Goal: Task Accomplishment & Management: Complete application form

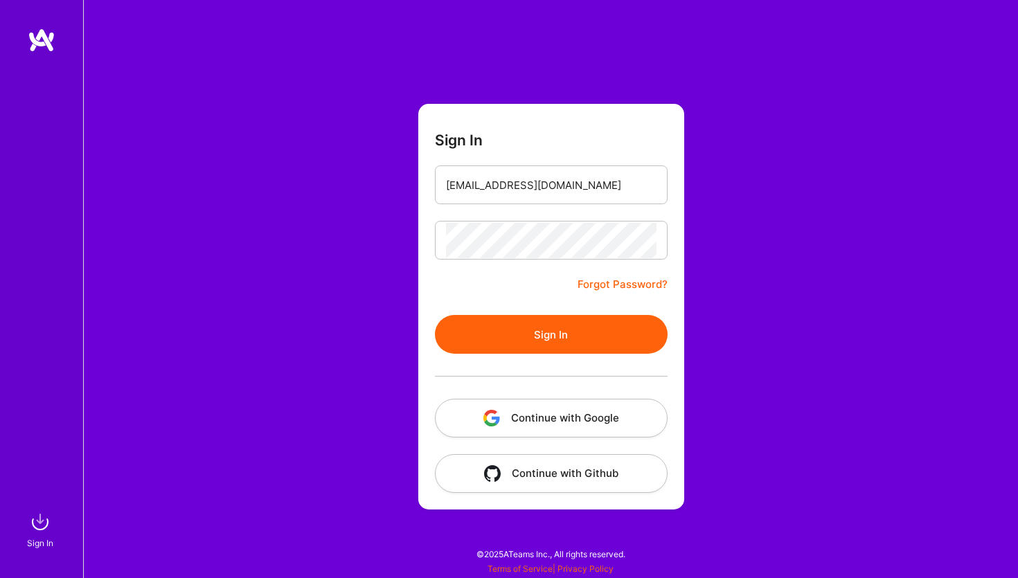
type input "[EMAIL_ADDRESS][DOMAIN_NAME]"
click at [523, 336] on button "Sign In" at bounding box center [551, 334] width 233 height 39
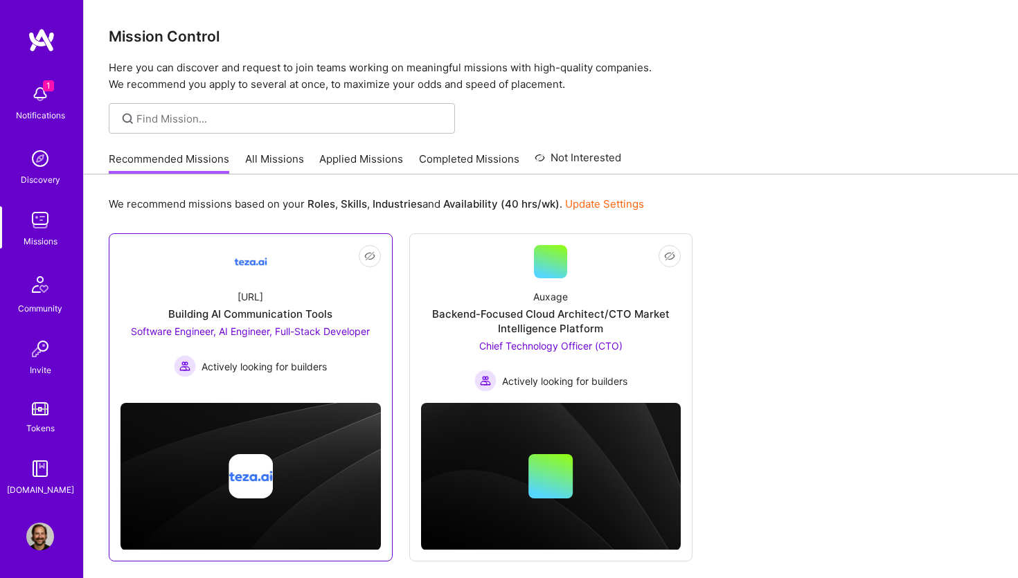
click at [263, 327] on span "Software Engineer, AI Engineer, Full-Stack Developer" at bounding box center [250, 331] width 239 height 12
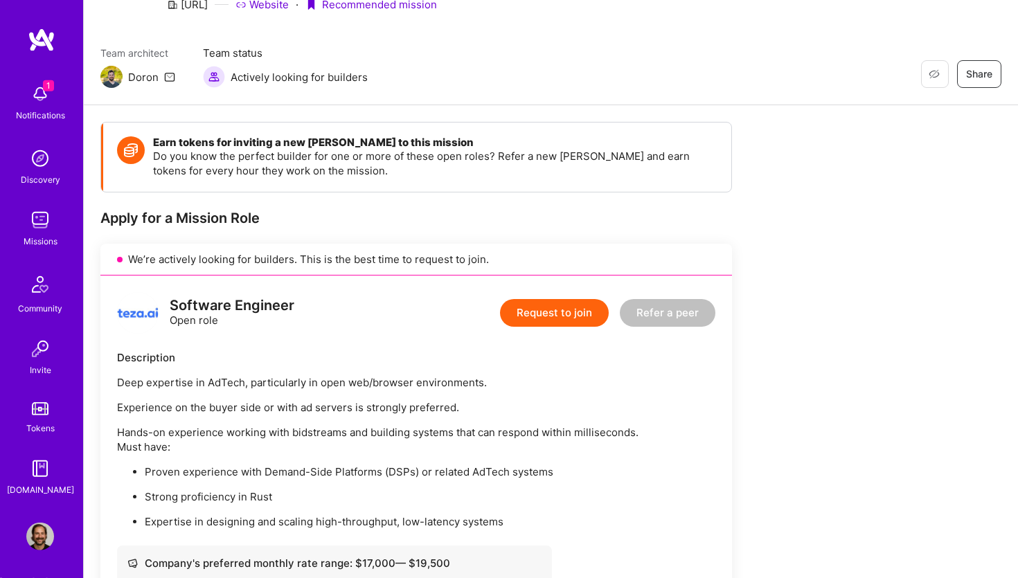
scroll to position [78, 0]
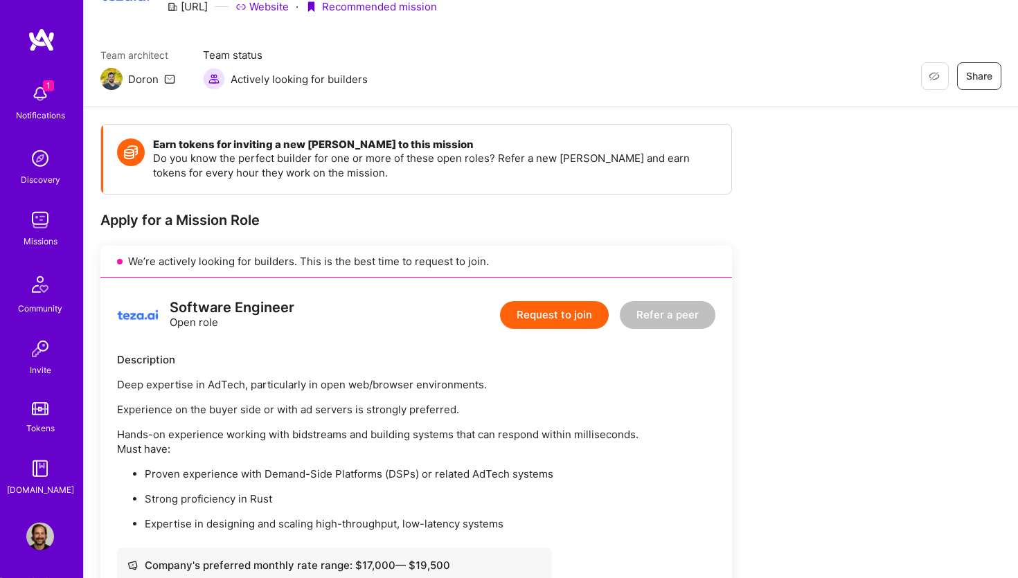
click at [42, 89] on img at bounding box center [40, 94] width 28 height 28
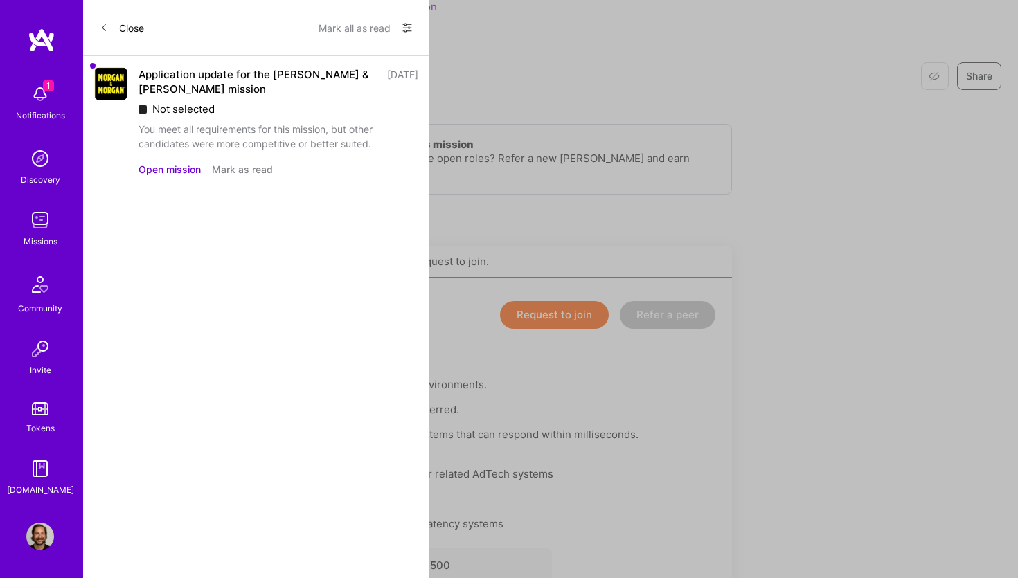
click at [106, 28] on icon at bounding box center [104, 28] width 8 height 8
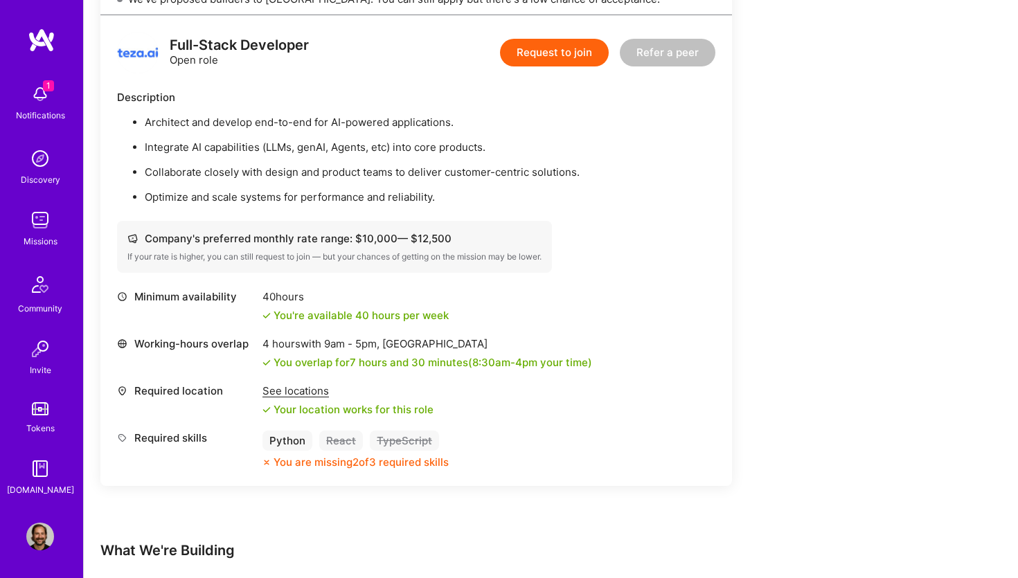
scroll to position [1428, 0]
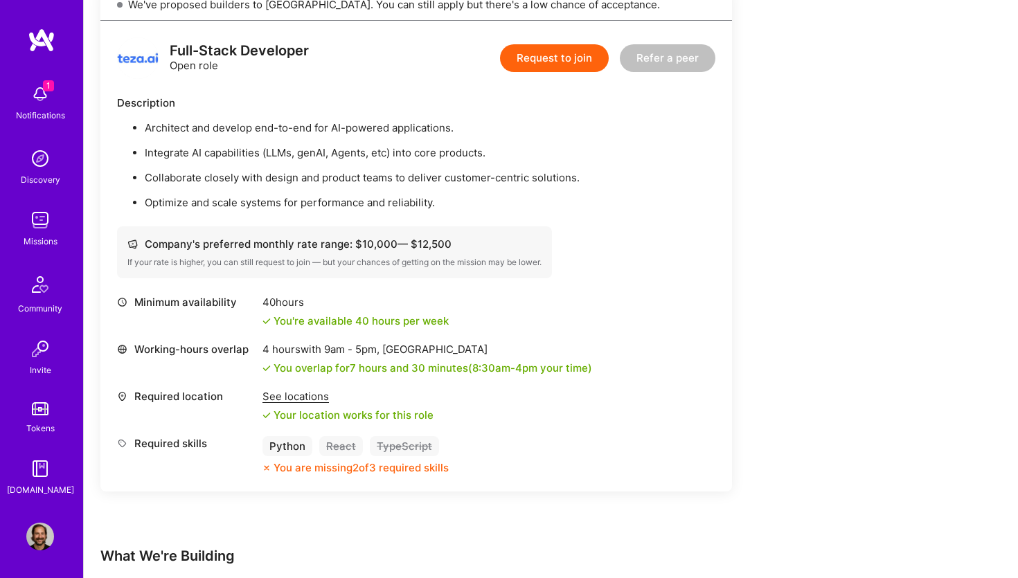
click at [570, 57] on button "Request to join" at bounding box center [554, 58] width 109 height 28
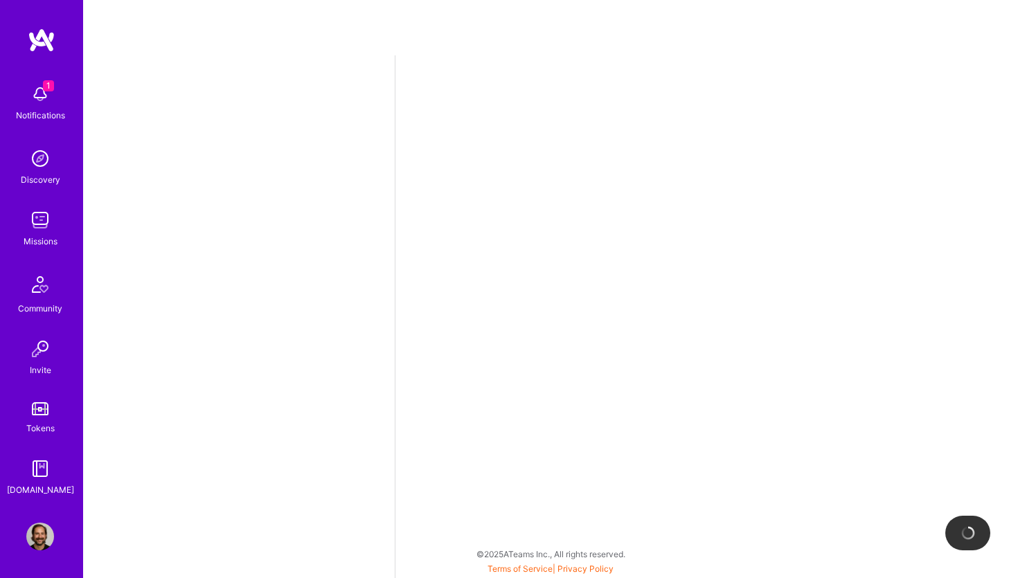
select select "NL"
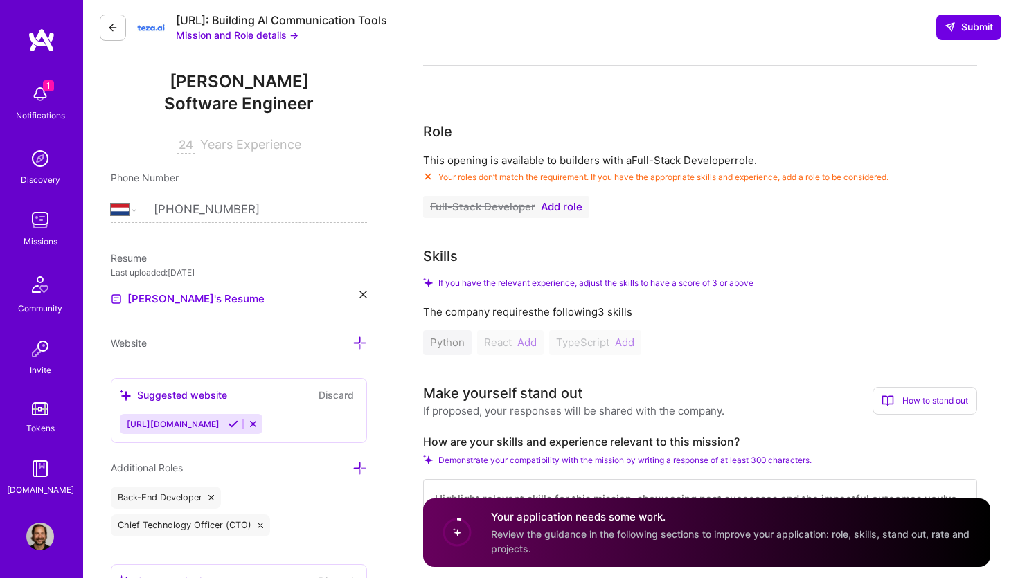
scroll to position [189, 0]
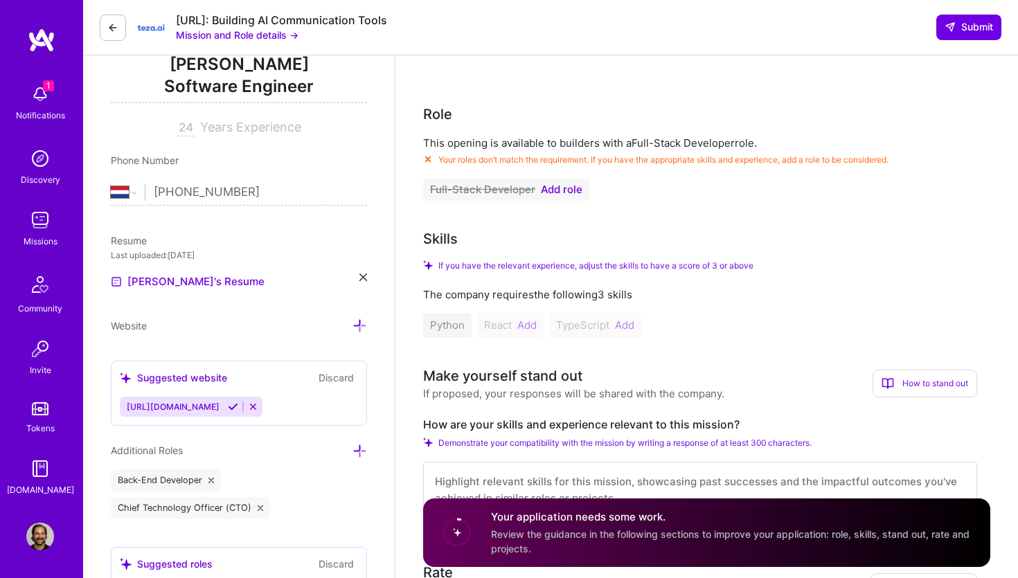
click at [562, 190] on span "Add role" at bounding box center [562, 189] width 42 height 11
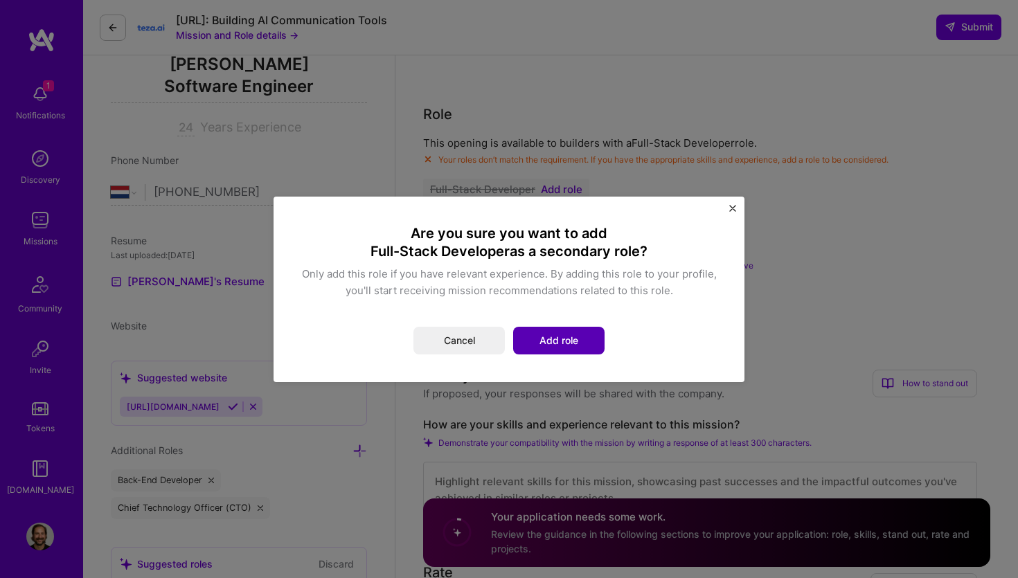
click at [564, 343] on button "Add role" at bounding box center [558, 341] width 91 height 28
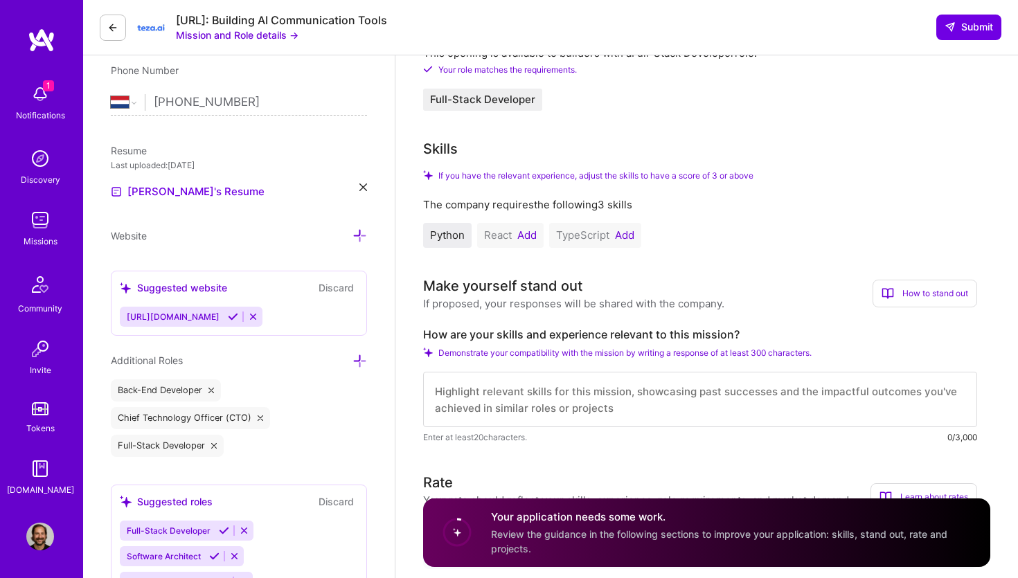
scroll to position [280, 0]
click at [525, 236] on button "Add" at bounding box center [526, 234] width 19 height 11
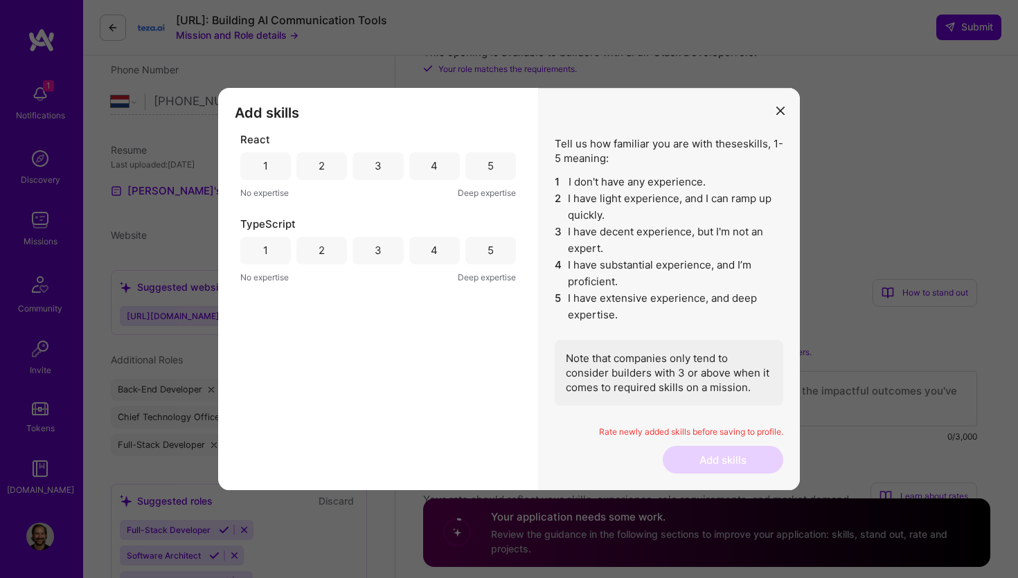
click at [384, 165] on div "3" at bounding box center [377, 166] width 51 height 28
click at [381, 257] on div "3" at bounding box center [377, 251] width 51 height 28
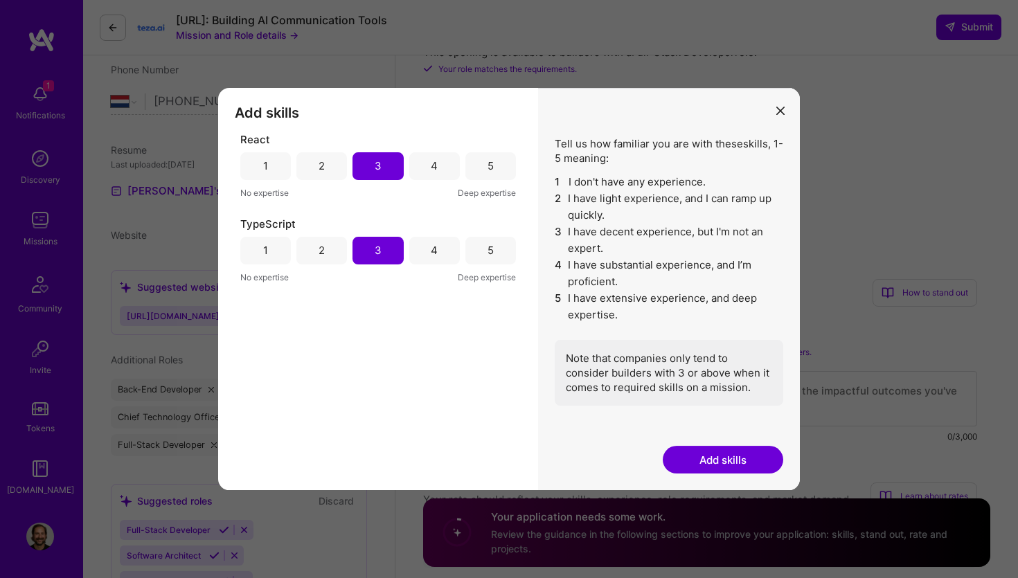
click at [731, 459] on button "Add skills" at bounding box center [723, 460] width 120 height 28
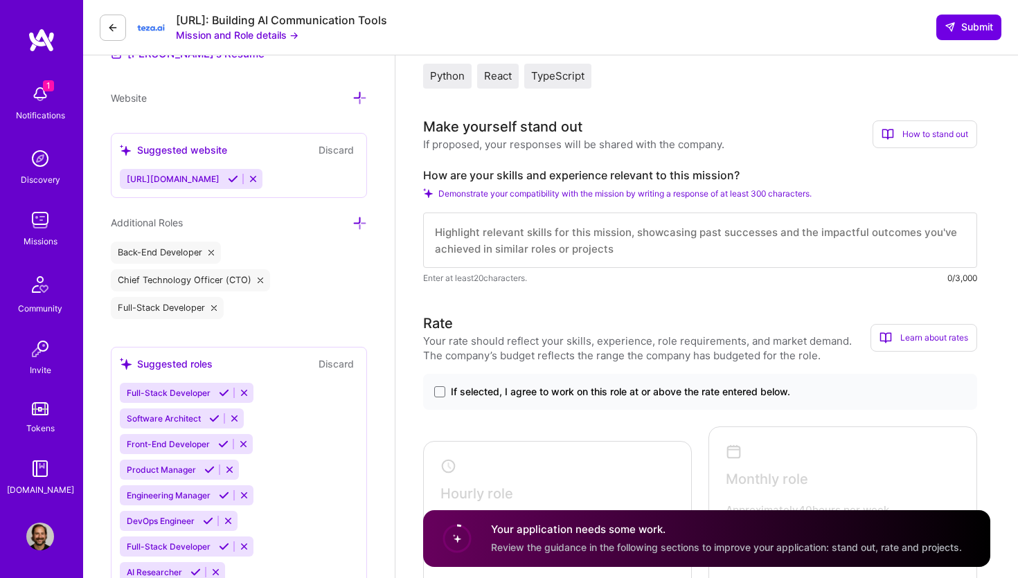
scroll to position [429, 0]
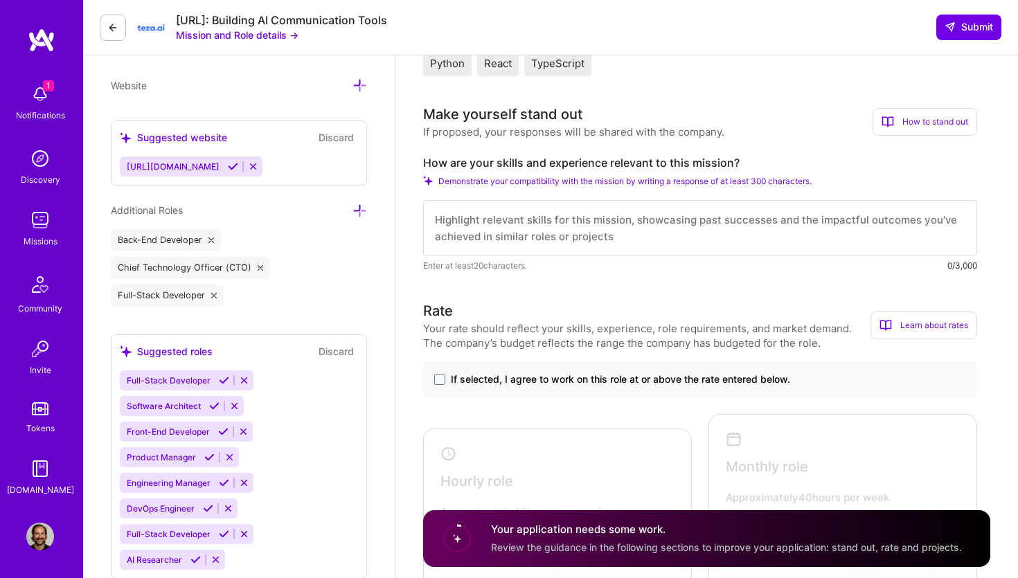
click at [537, 163] on label "How are your skills and experience relevant to this mission?" at bounding box center [700, 163] width 554 height 15
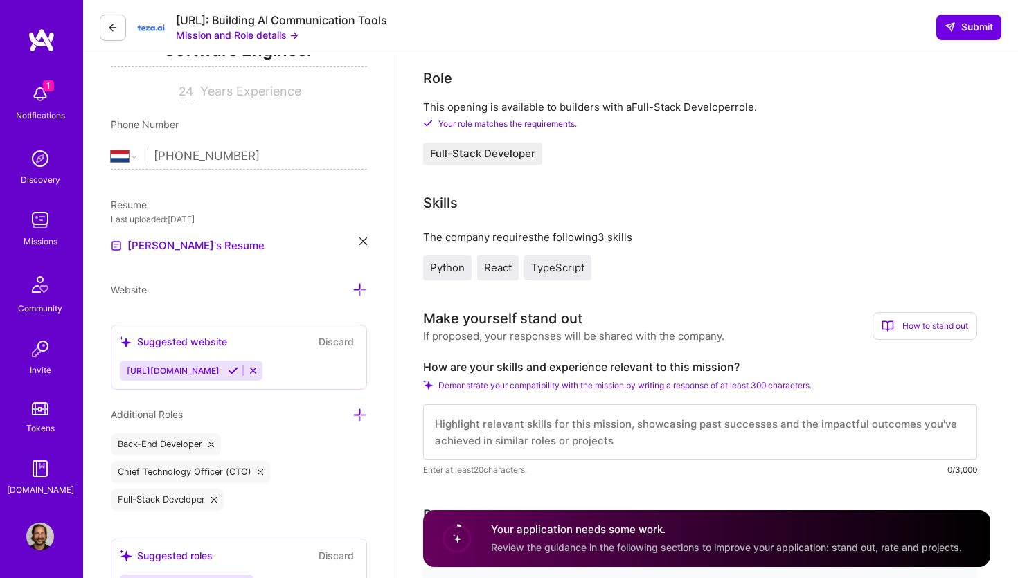
scroll to position [0, 0]
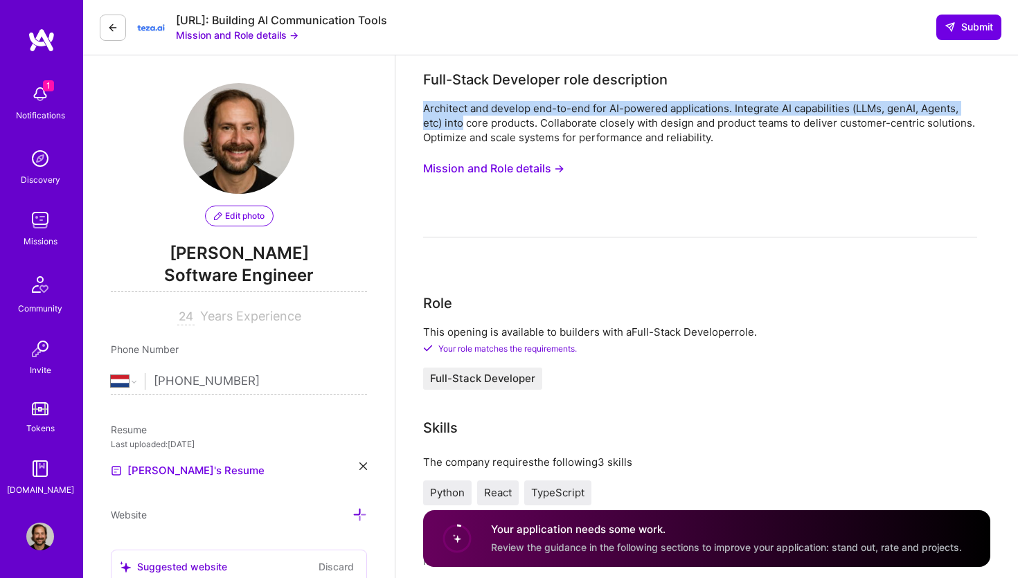
drag, startPoint x: 776, startPoint y: 147, endPoint x: 423, endPoint y: 127, distance: 353.7
click at [451, 165] on button "Mission and Role details →" at bounding box center [493, 169] width 141 height 26
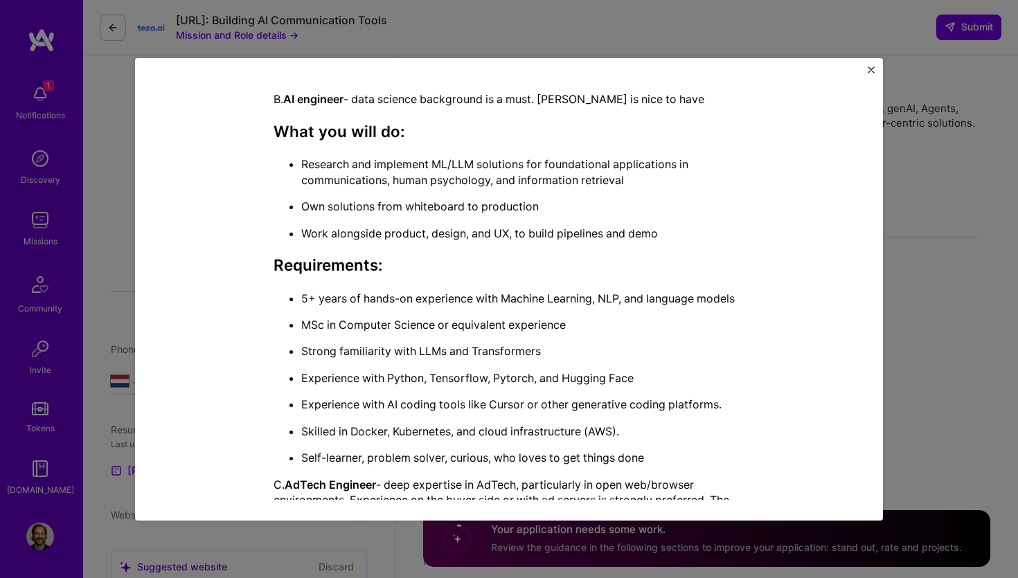
scroll to position [1014, 0]
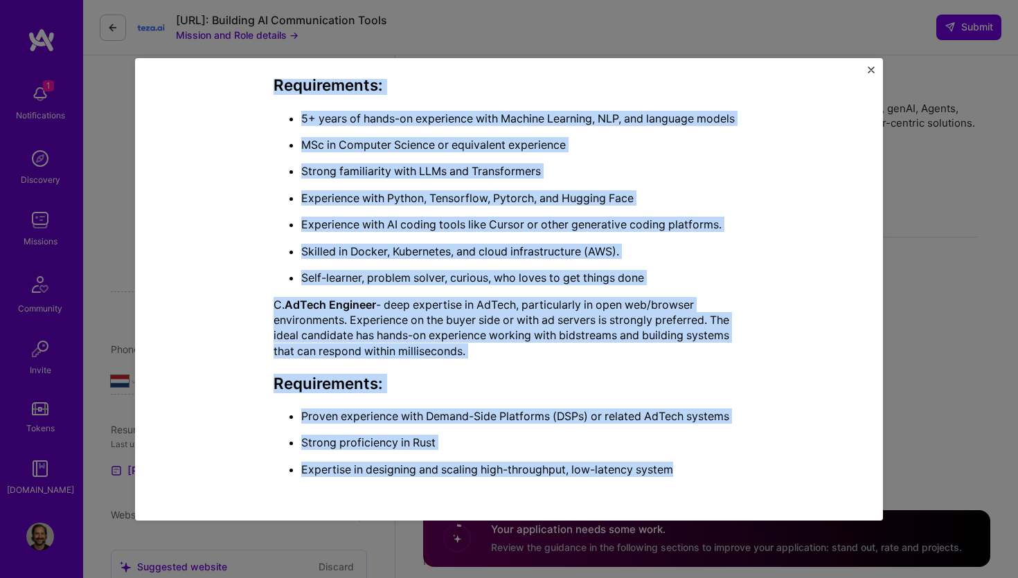
drag, startPoint x: 274, startPoint y: 197, endPoint x: 701, endPoint y: 474, distance: 508.5
copy div "[URL] is looking to add 3 engineers to their core engineering team developing t…"
click at [874, 70] on img "Close" at bounding box center [870, 69] width 7 height 7
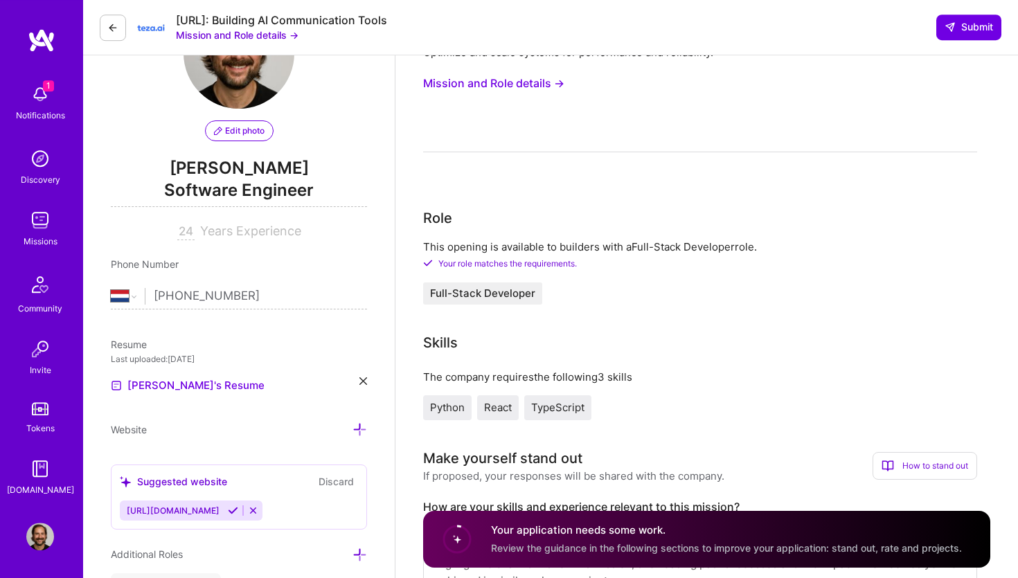
scroll to position [0, 0]
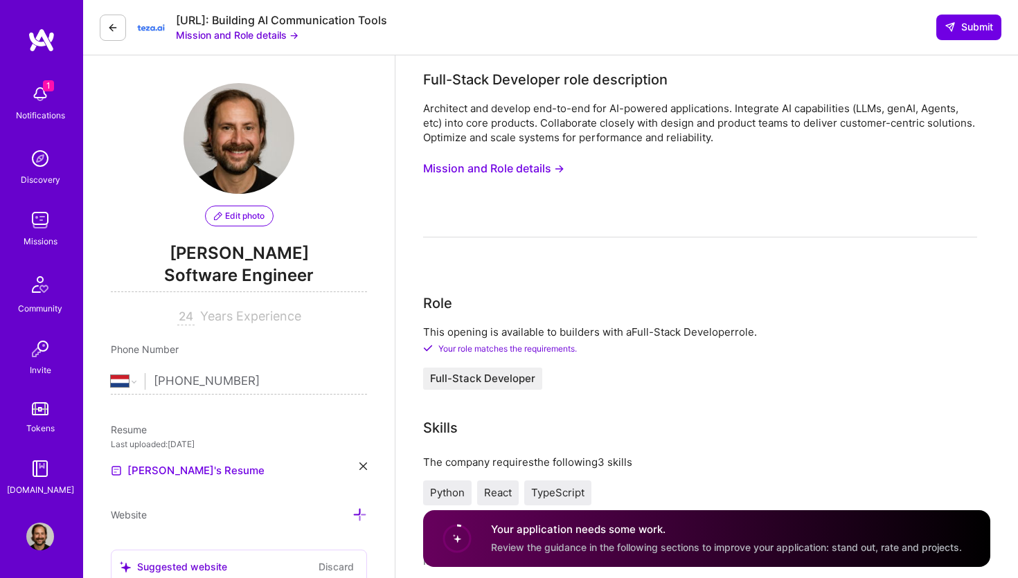
click at [511, 168] on button "Mission and Role details →" at bounding box center [493, 169] width 141 height 26
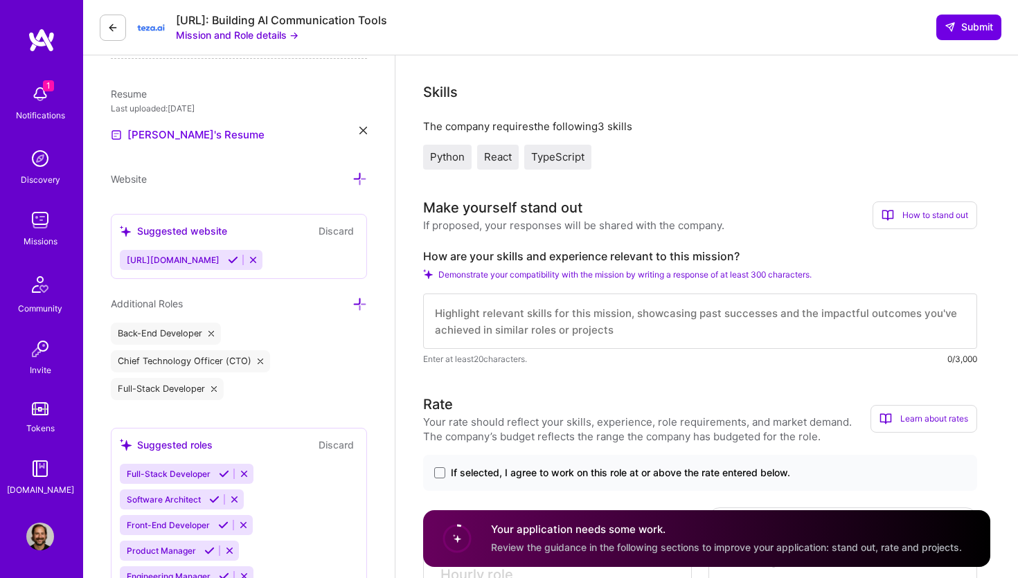
scroll to position [348, 0]
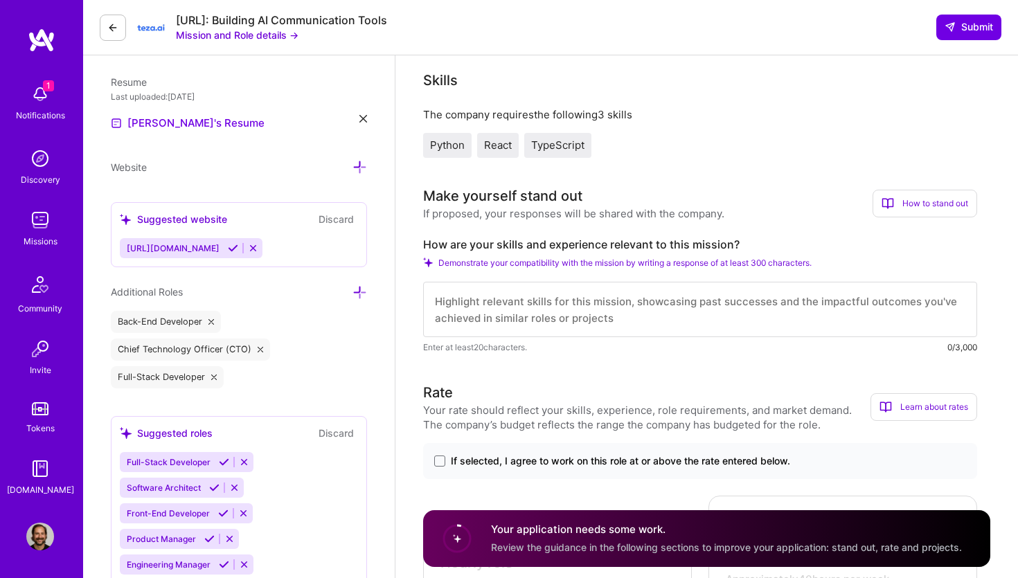
click at [584, 315] on textarea at bounding box center [700, 309] width 554 height 55
paste textarea "I bring strong proficiency in Python, TypeScript, React, Next.js, Firebase, and…"
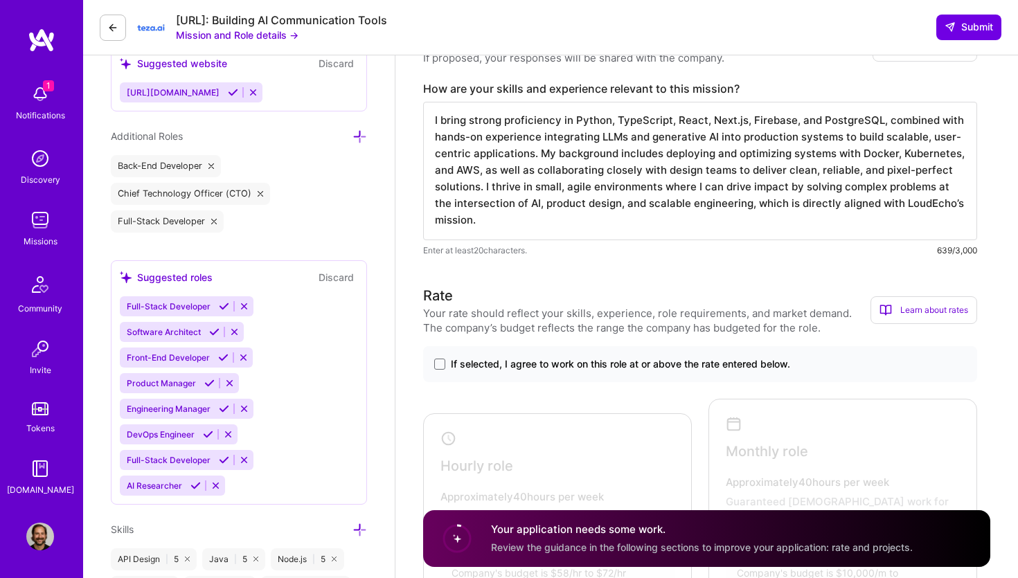
scroll to position [687, 0]
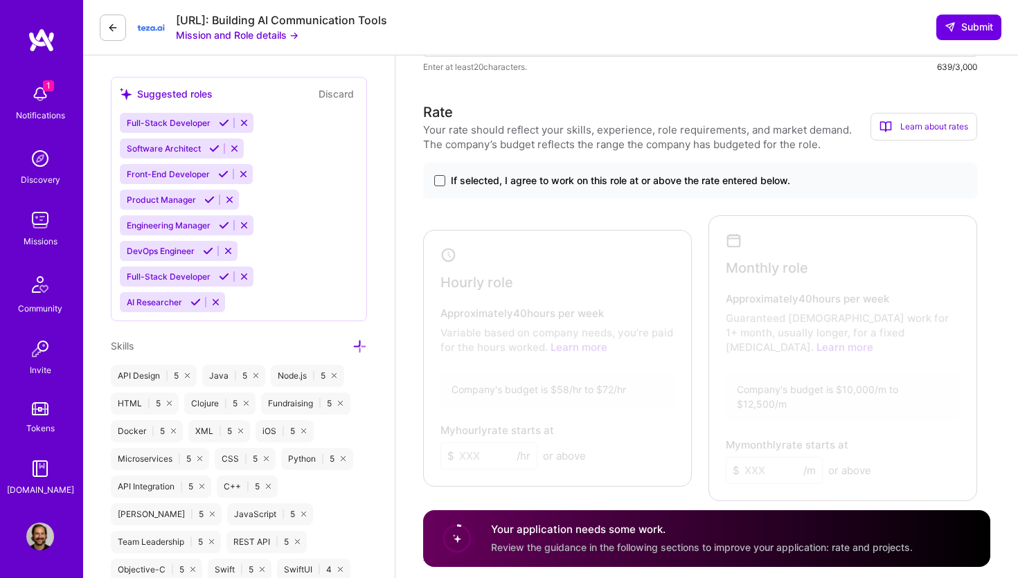
type textarea "I bring strong proficiency in Python, TypeScript, React, Next.js, Firebase, and…"
click at [443, 185] on span at bounding box center [439, 180] width 11 height 11
click at [0, 0] on input "If selected, I agree to work on this role at or above the rate entered below." at bounding box center [0, 0] width 0 height 0
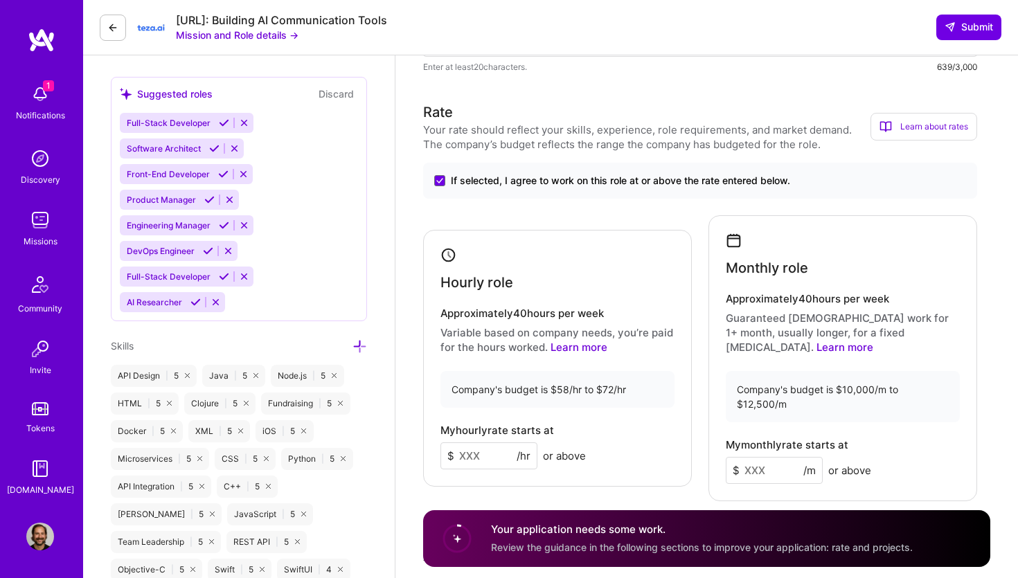
click at [883, 376] on div "Company's budget is $10,000/m to $12,500/m" at bounding box center [843, 396] width 234 height 51
click at [771, 457] on input at bounding box center [774, 470] width 97 height 27
type input "10000"
click at [480, 442] on input at bounding box center [488, 455] width 97 height 27
type input "72"
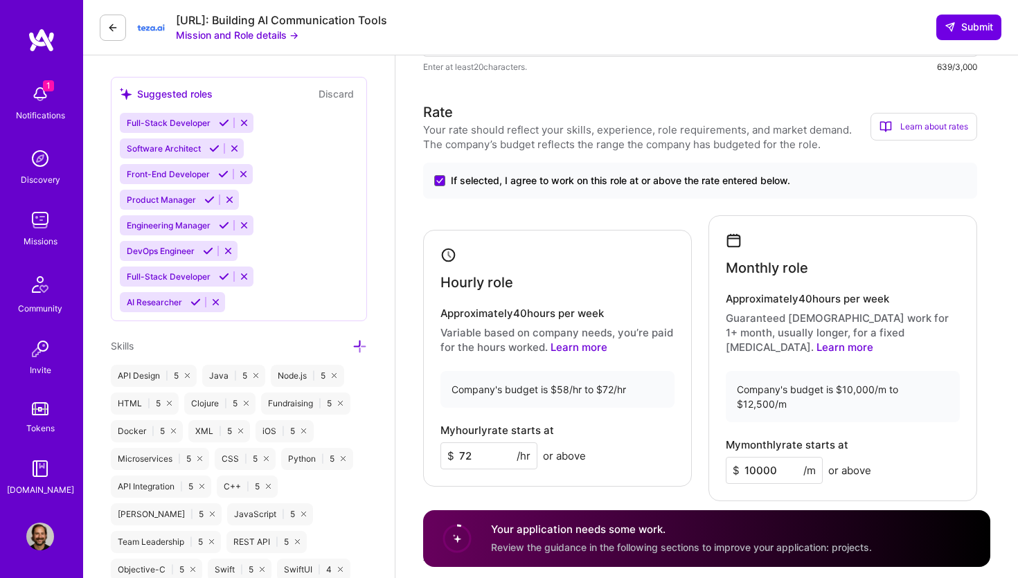
click at [649, 435] on div "My hourly rate starts at $ 72 /hr or above" at bounding box center [557, 446] width 234 height 45
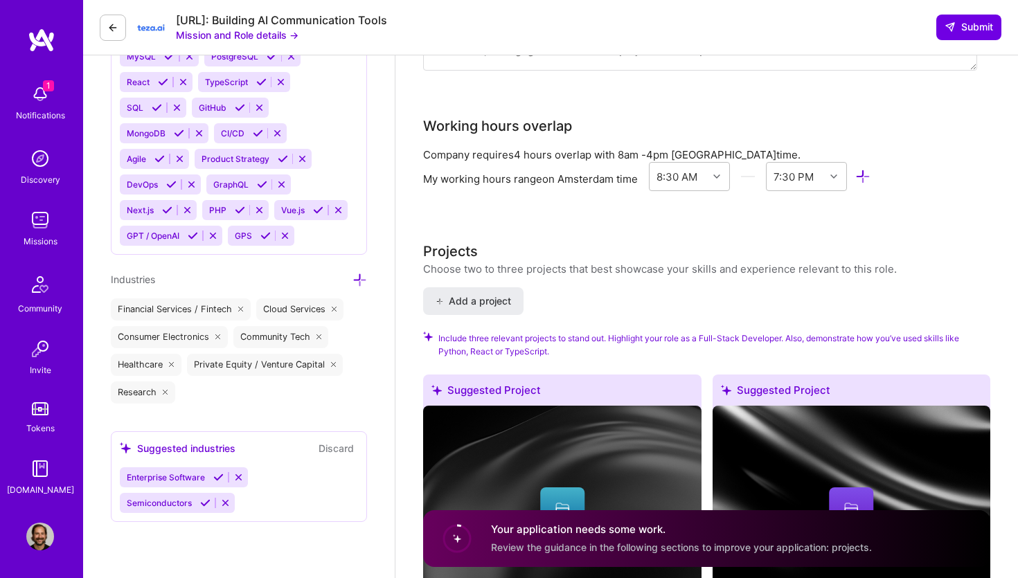
scroll to position [1342, 0]
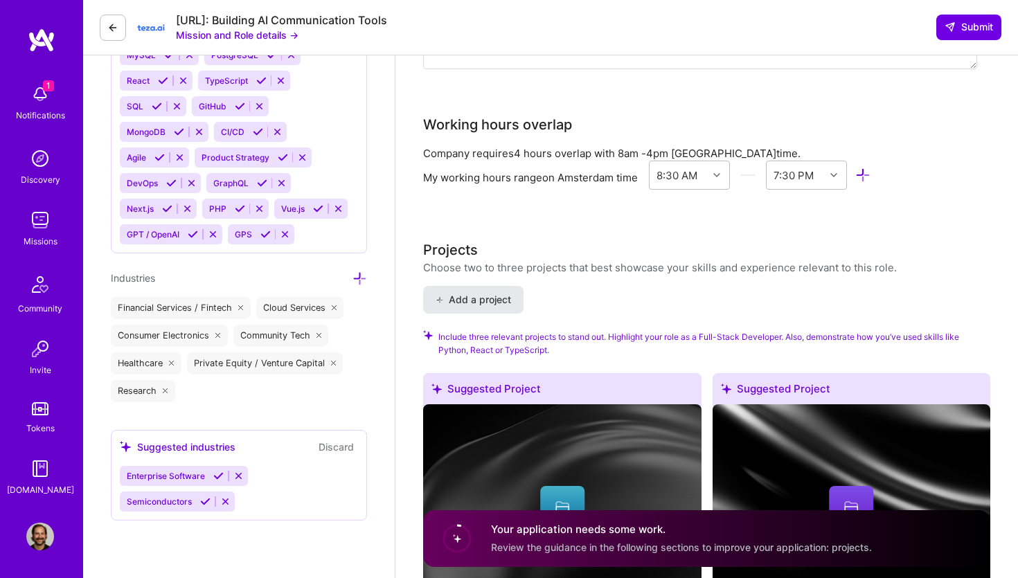
click at [498, 293] on span "Add a project" at bounding box center [472, 300] width 75 height 14
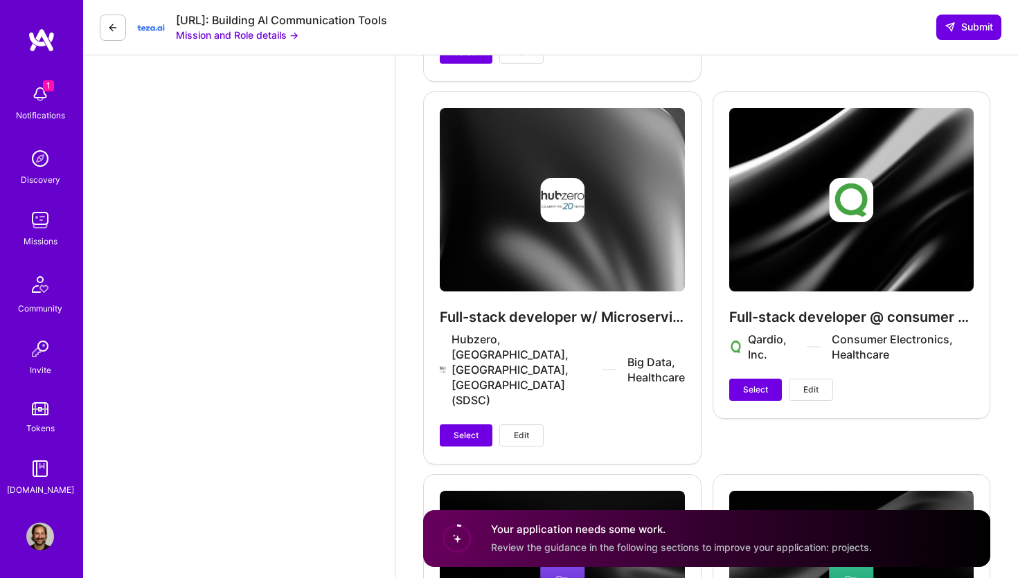
scroll to position [3085, 0]
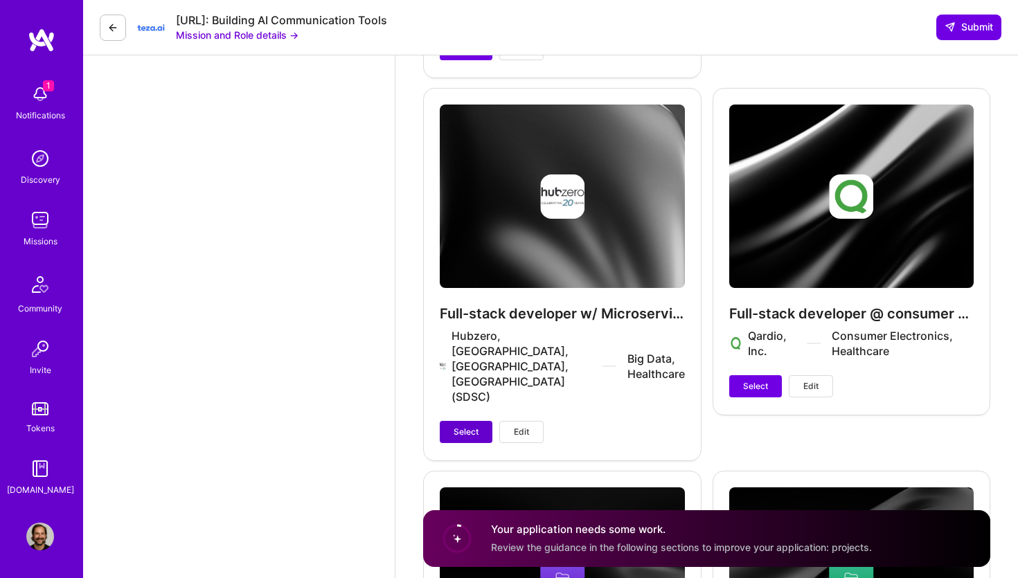
click at [474, 426] on span "Select" at bounding box center [465, 432] width 25 height 12
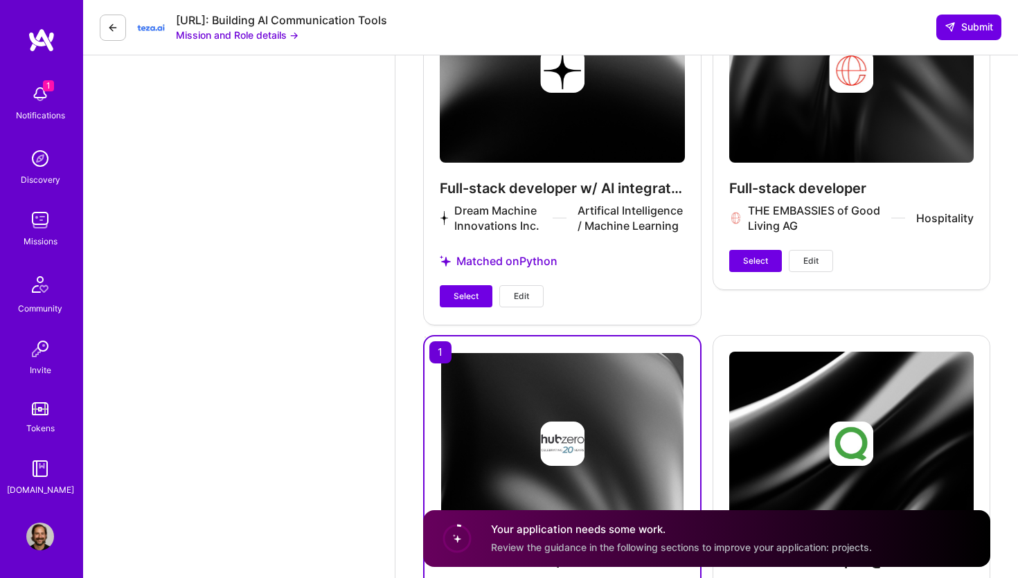
scroll to position [2830, 0]
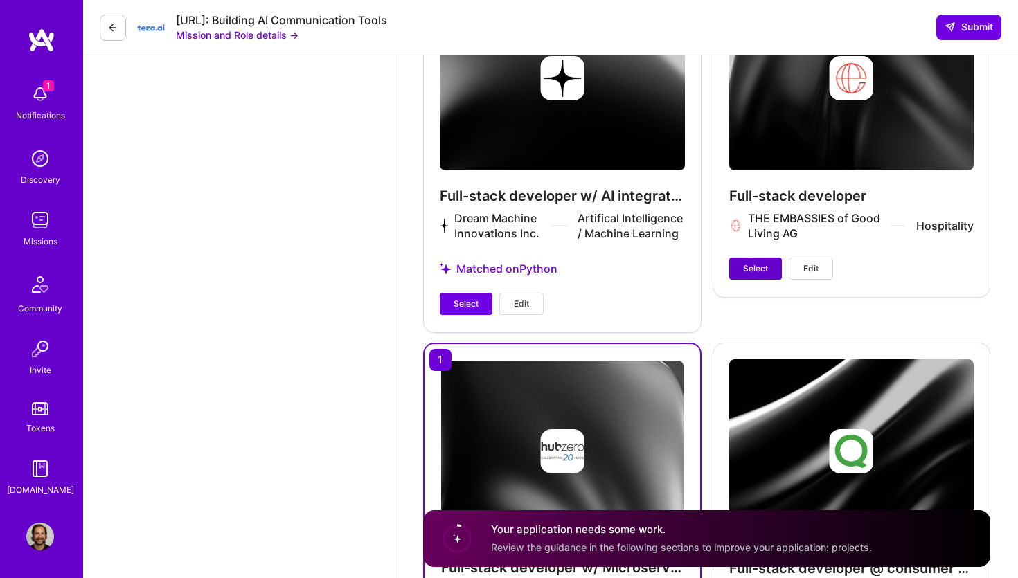
click at [755, 262] on span "Select" at bounding box center [755, 268] width 25 height 12
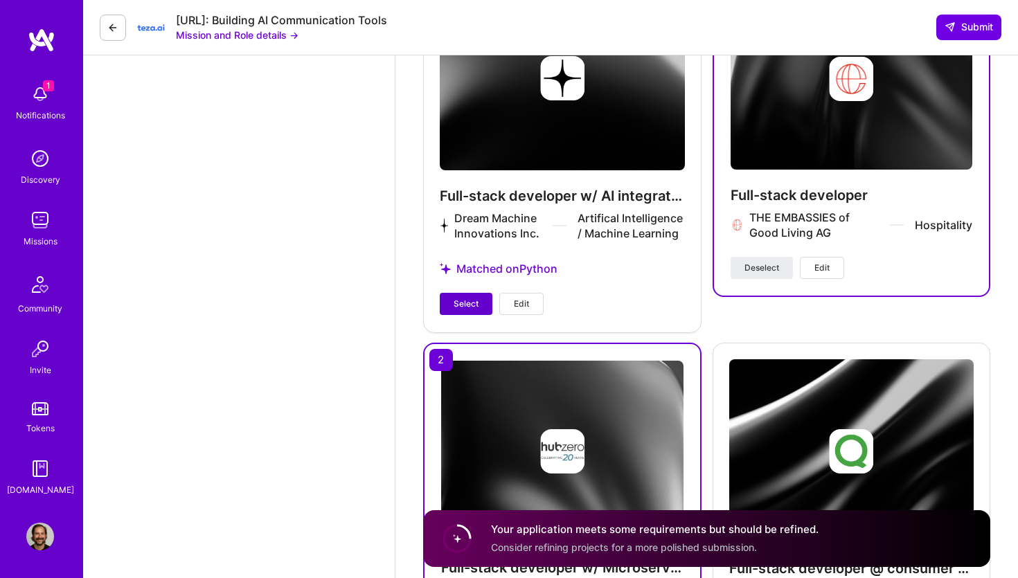
click at [467, 298] on span "Select" at bounding box center [465, 304] width 25 height 12
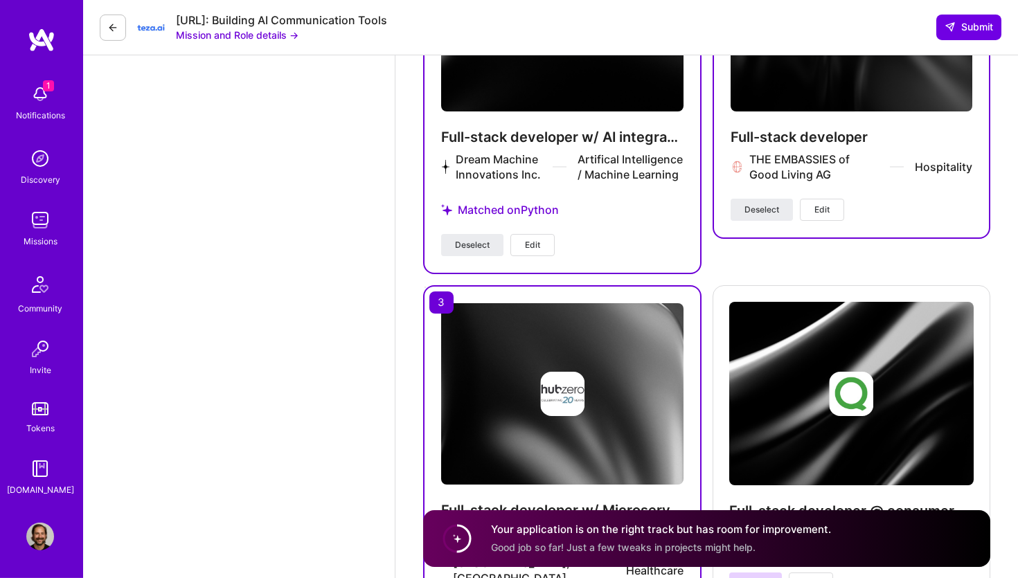
scroll to position [2823, 0]
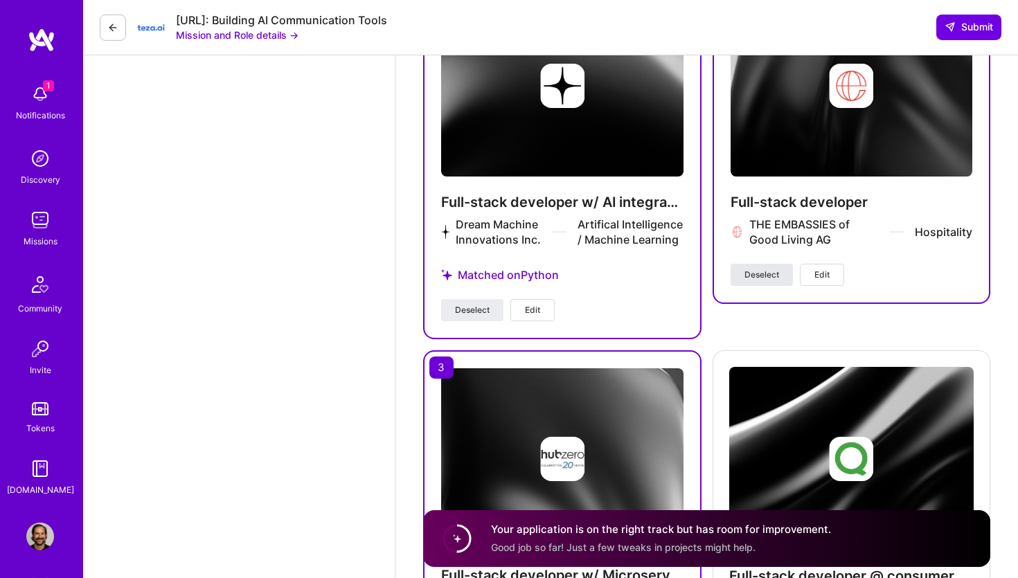
click at [771, 269] on span "Deselect" at bounding box center [761, 275] width 35 height 12
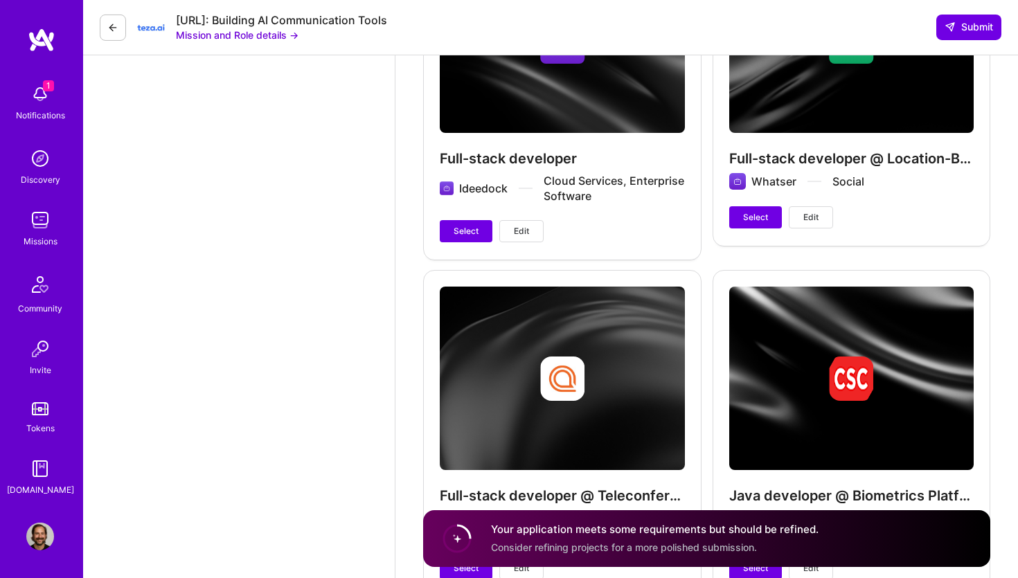
scroll to position [4375, 0]
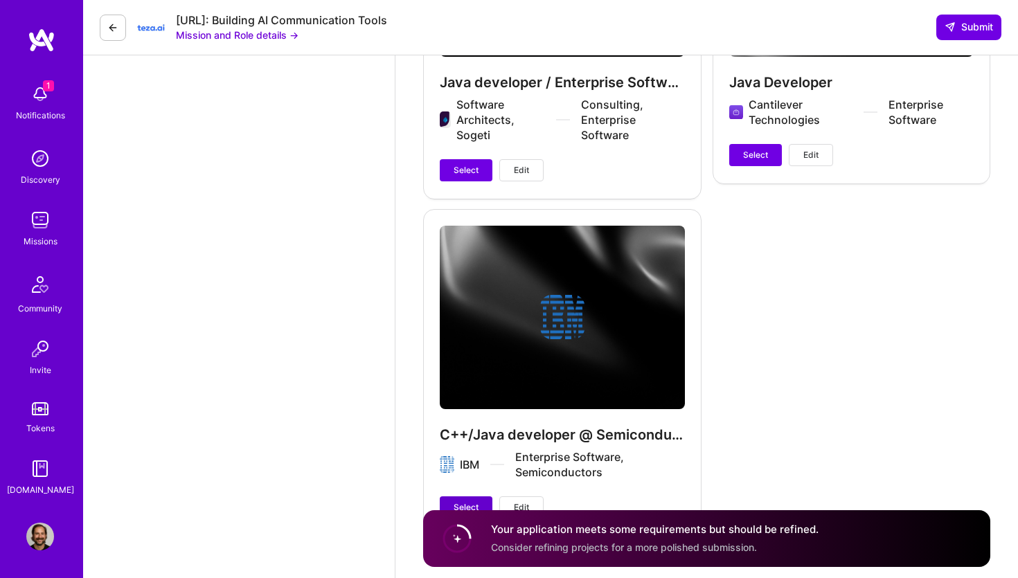
click at [456, 496] on button "Select" at bounding box center [466, 507] width 53 height 22
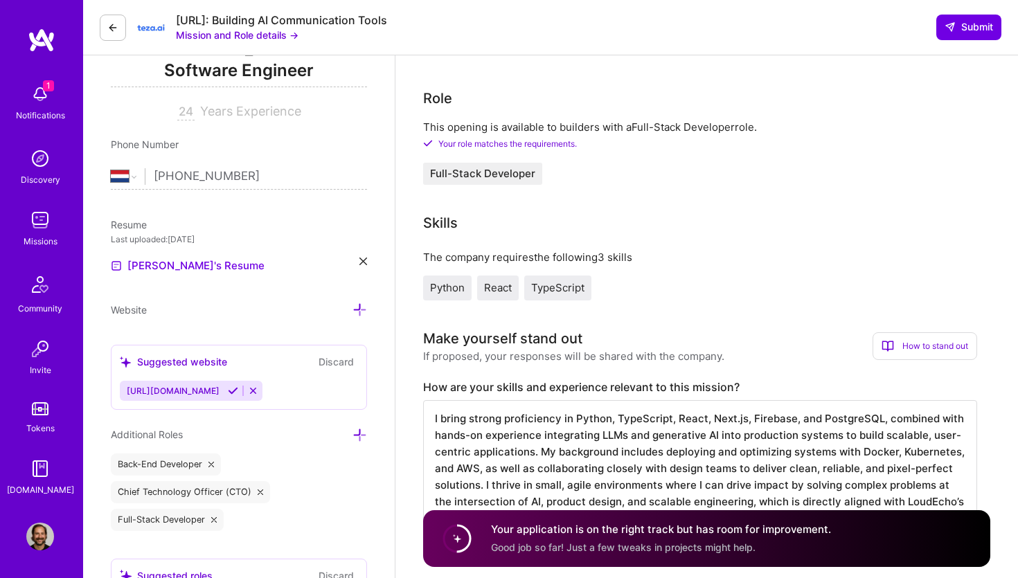
scroll to position [0, 0]
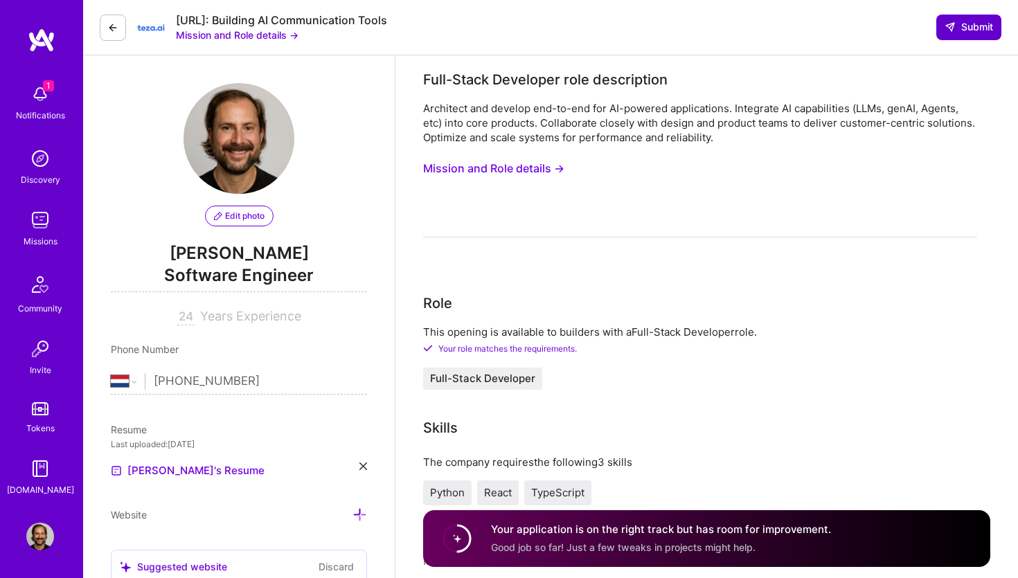
click at [976, 25] on span "Submit" at bounding box center [968, 27] width 48 height 14
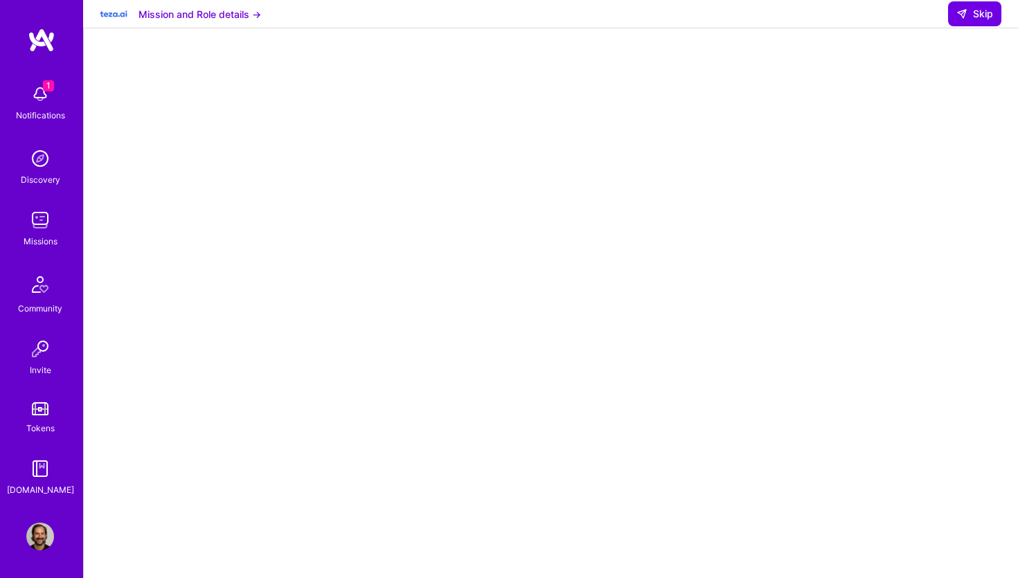
scroll to position [201, 0]
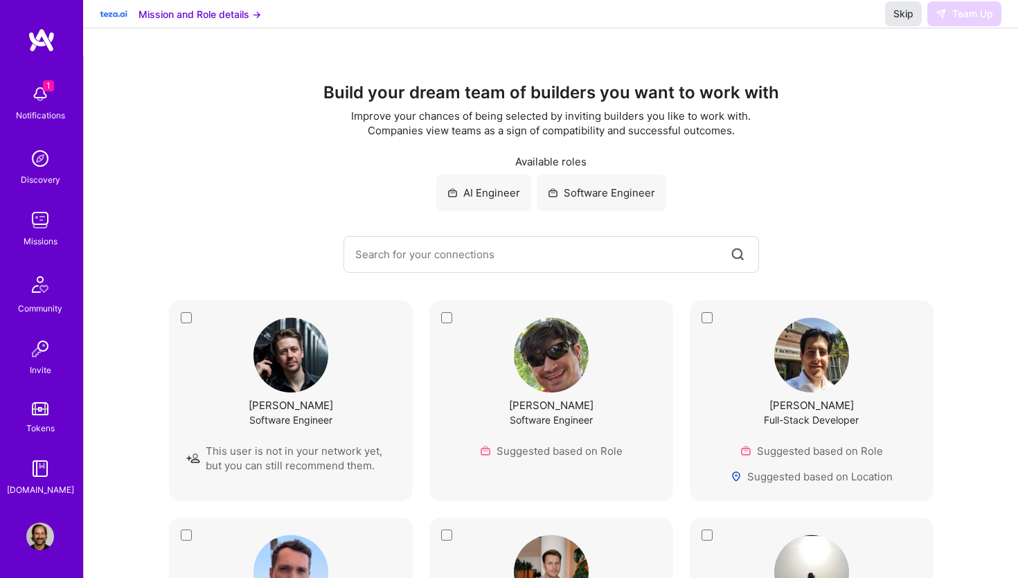
click at [903, 21] on span "Skip" at bounding box center [903, 14] width 20 height 14
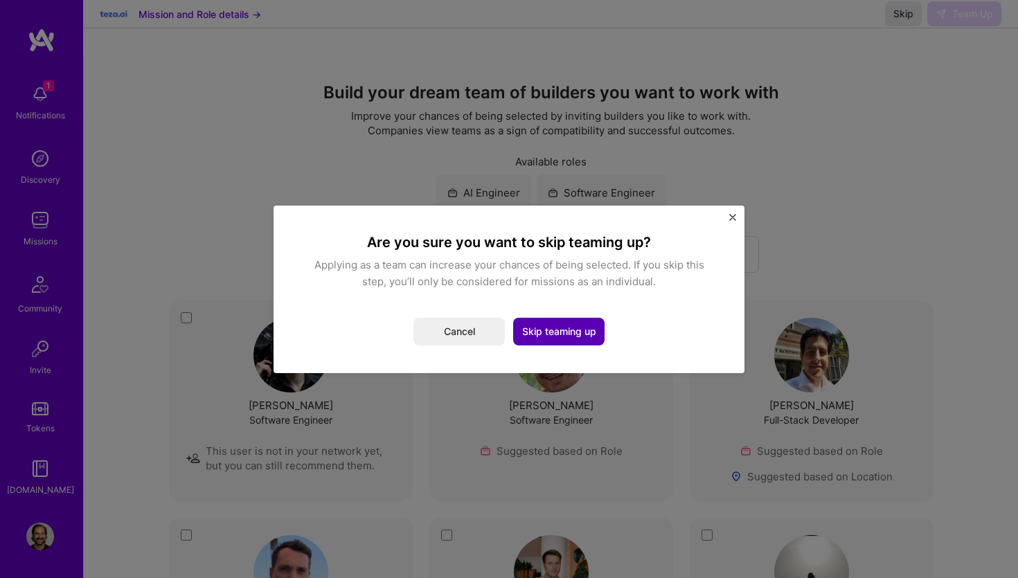
click at [583, 336] on button "Skip teaming up" at bounding box center [558, 332] width 91 height 28
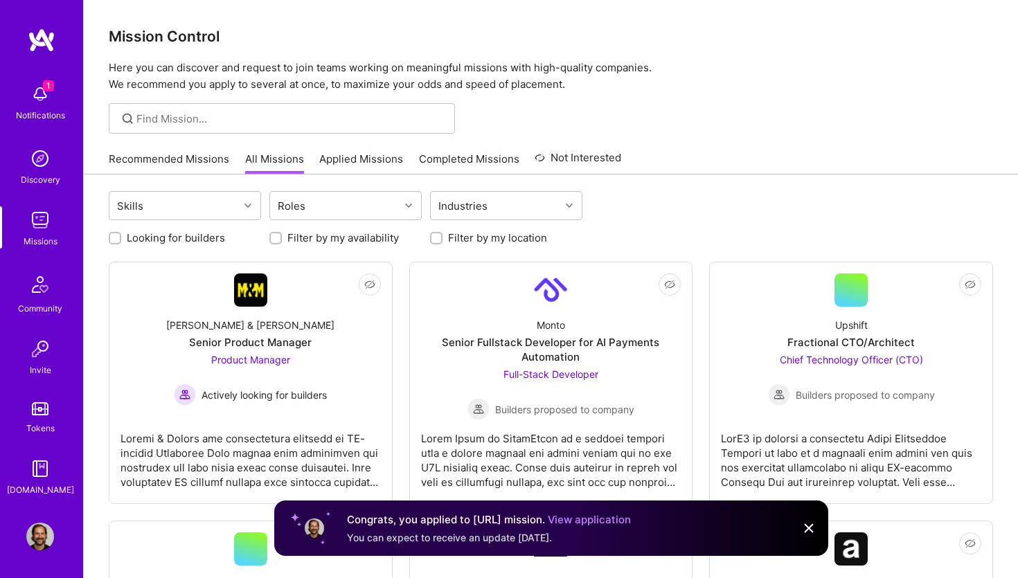
click at [170, 171] on link "Recommended Missions" at bounding box center [169, 163] width 120 height 23
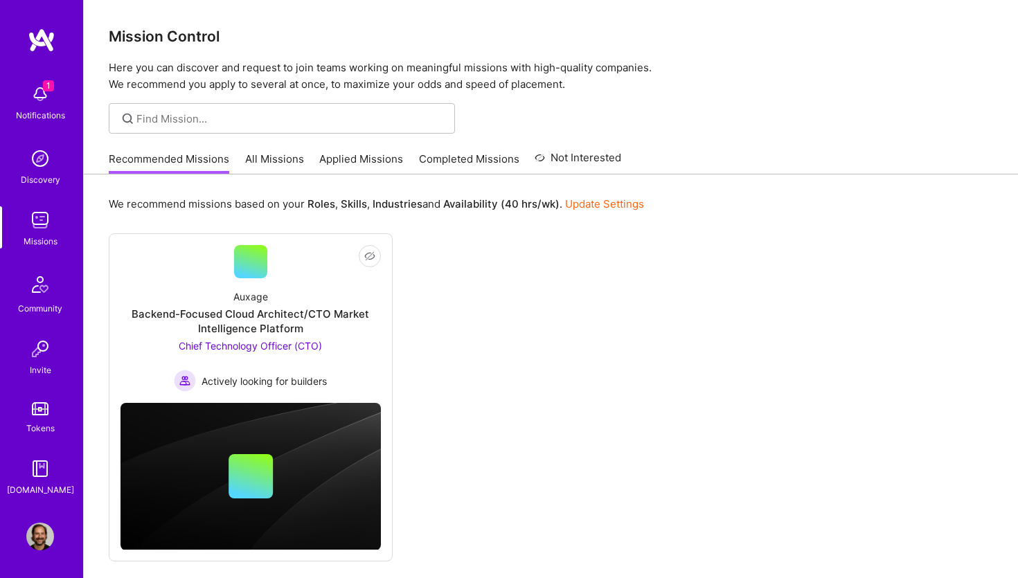
click at [272, 167] on link "All Missions" at bounding box center [274, 163] width 59 height 23
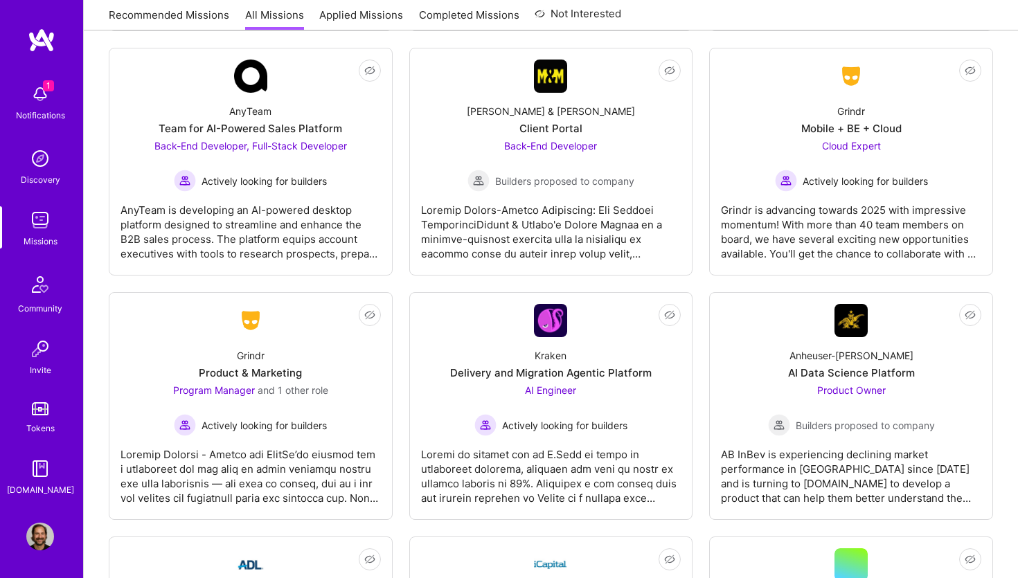
scroll to position [3813, 0]
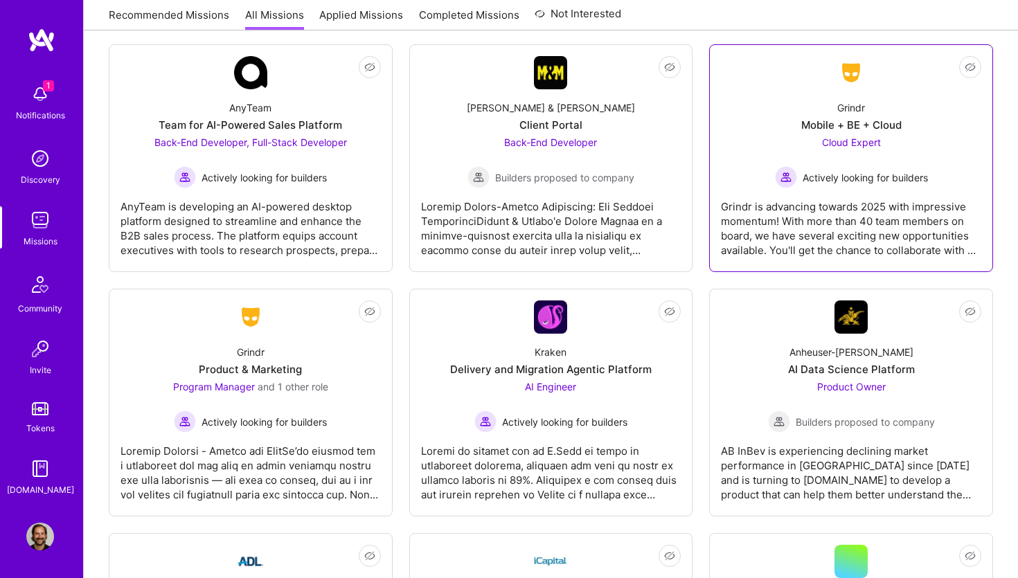
click at [865, 120] on div "Mobile + BE + Cloud" at bounding box center [851, 125] width 100 height 15
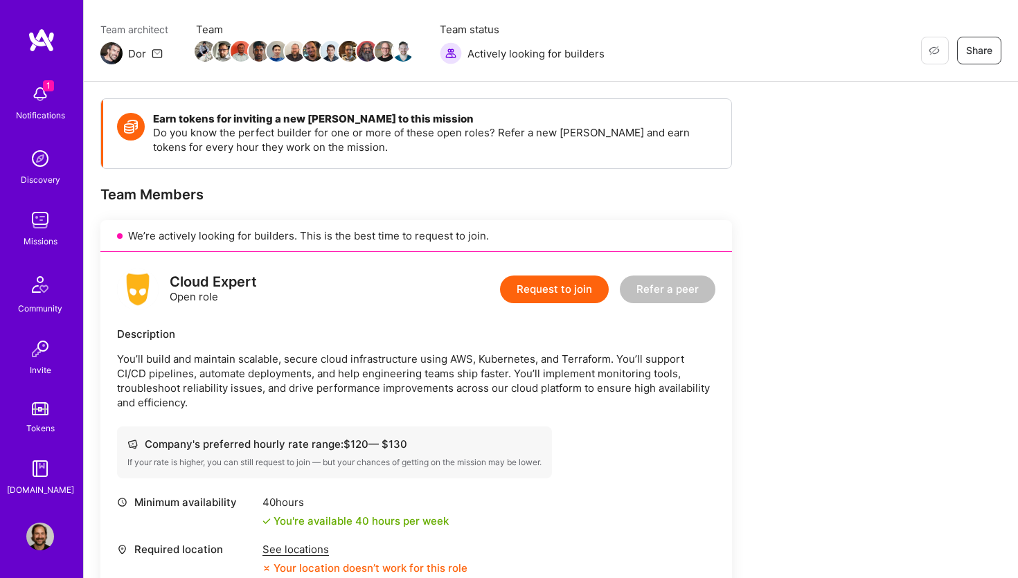
scroll to position [106, 0]
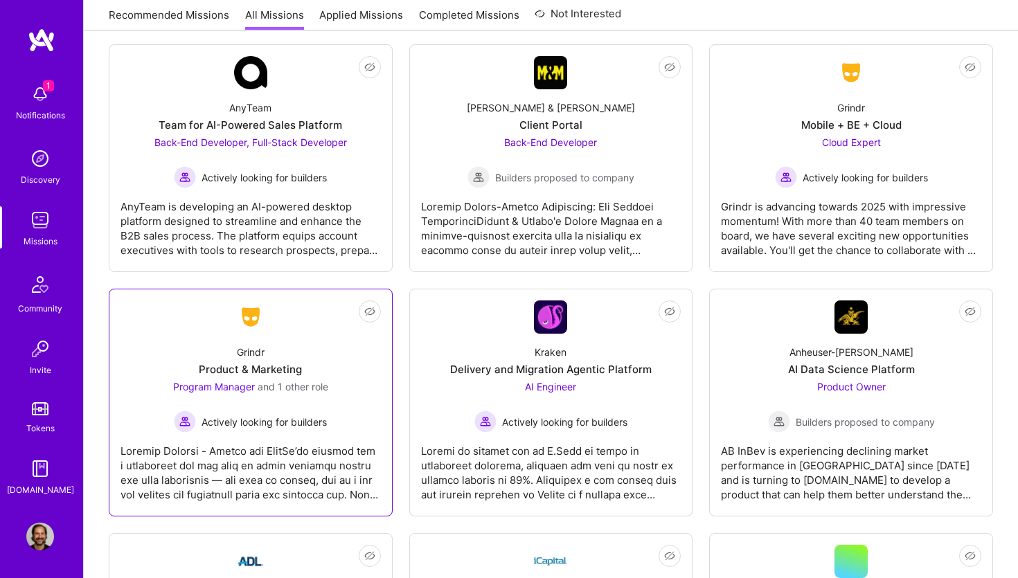
scroll to position [4029, 0]
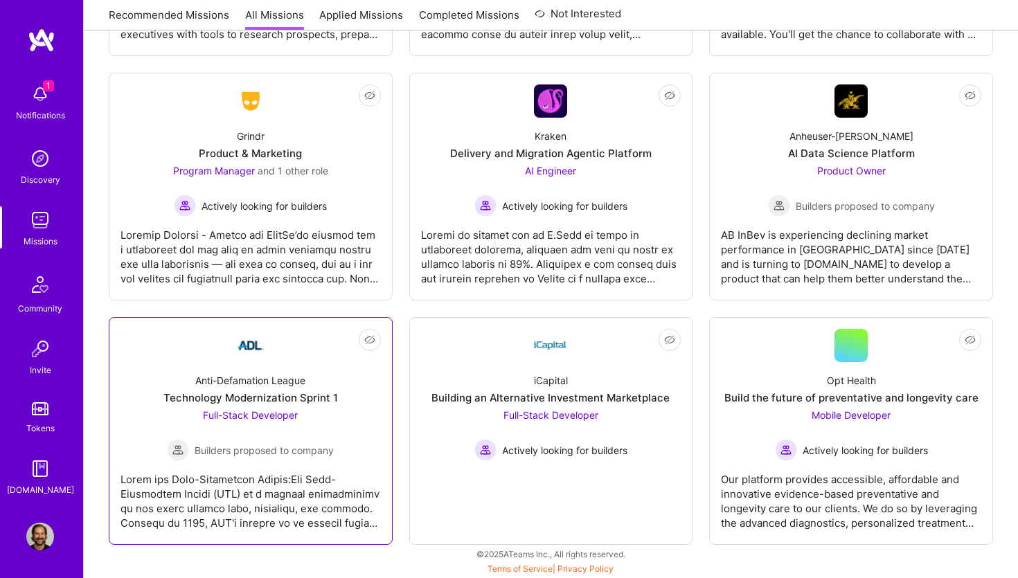
click at [299, 415] on div "Full-Stack Developer Builders proposed to company" at bounding box center [250, 434] width 167 height 53
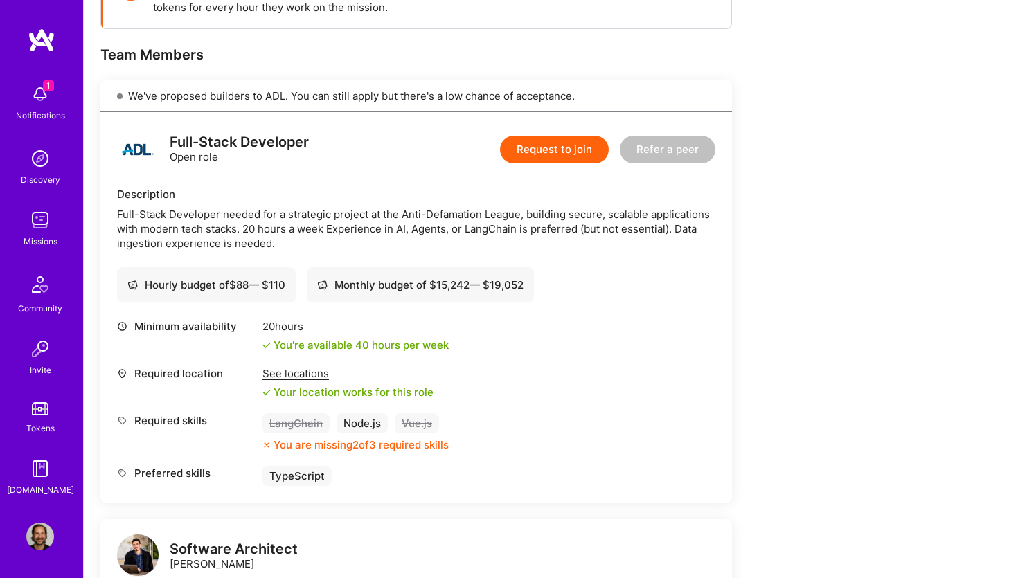
scroll to position [237, 0]
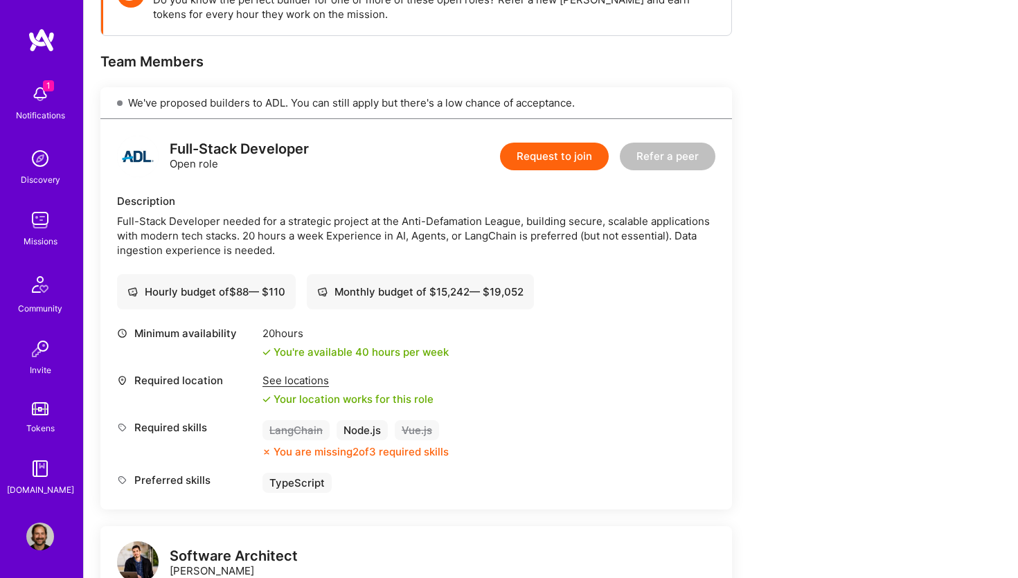
click at [534, 154] on button "Request to join" at bounding box center [554, 157] width 109 height 28
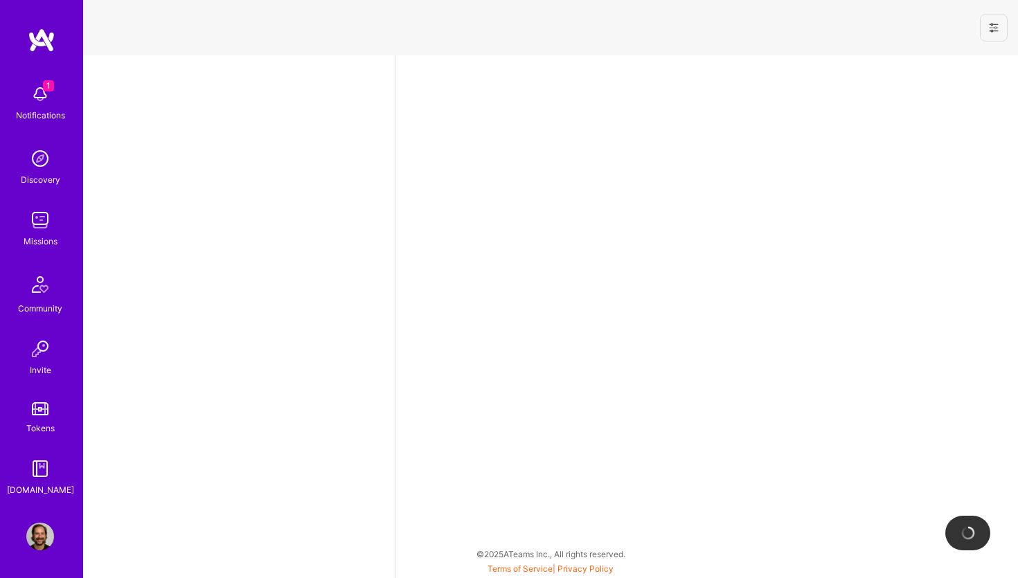
select select "NL"
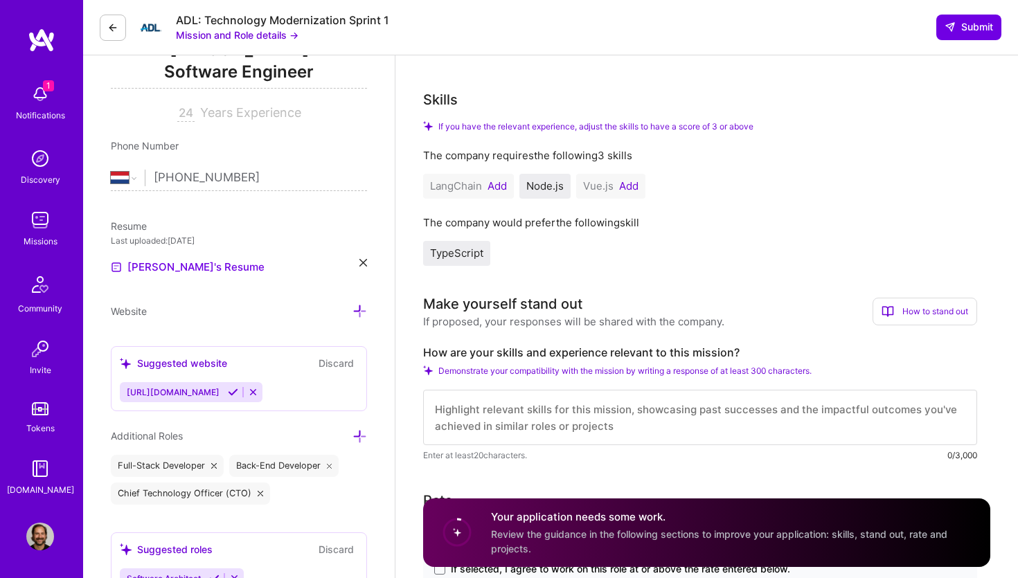
scroll to position [205, 0]
click at [634, 187] on button "Add" at bounding box center [628, 184] width 19 height 11
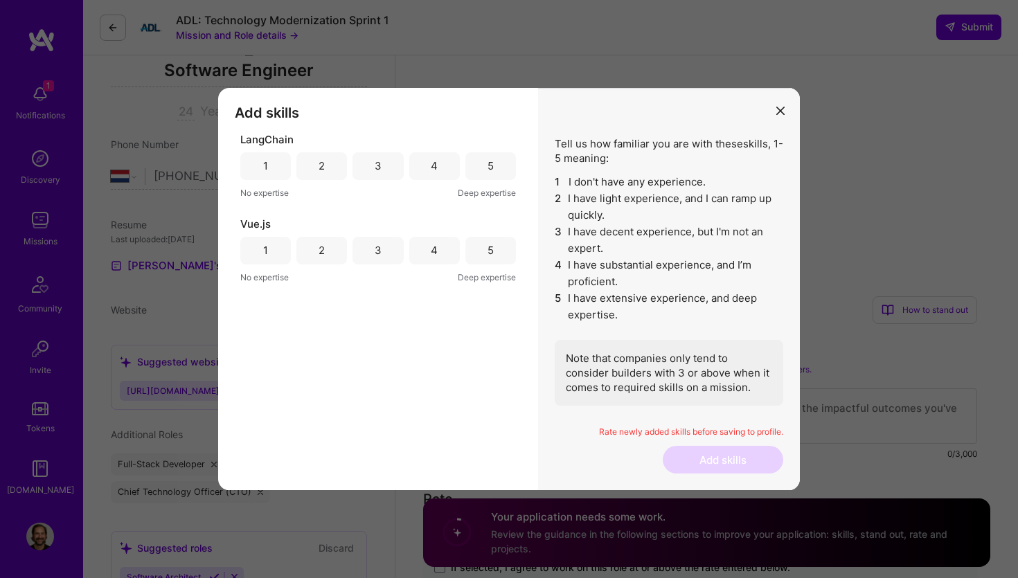
click at [273, 172] on div "1" at bounding box center [265, 166] width 51 height 28
click at [388, 249] on div "3" at bounding box center [377, 251] width 51 height 28
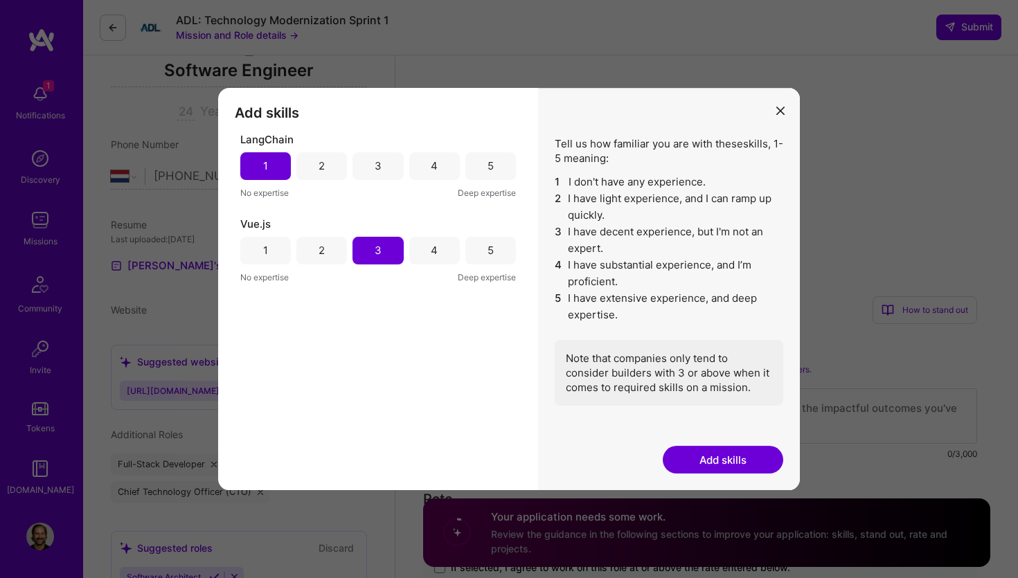
click at [740, 471] on button "Add skills" at bounding box center [723, 460] width 120 height 28
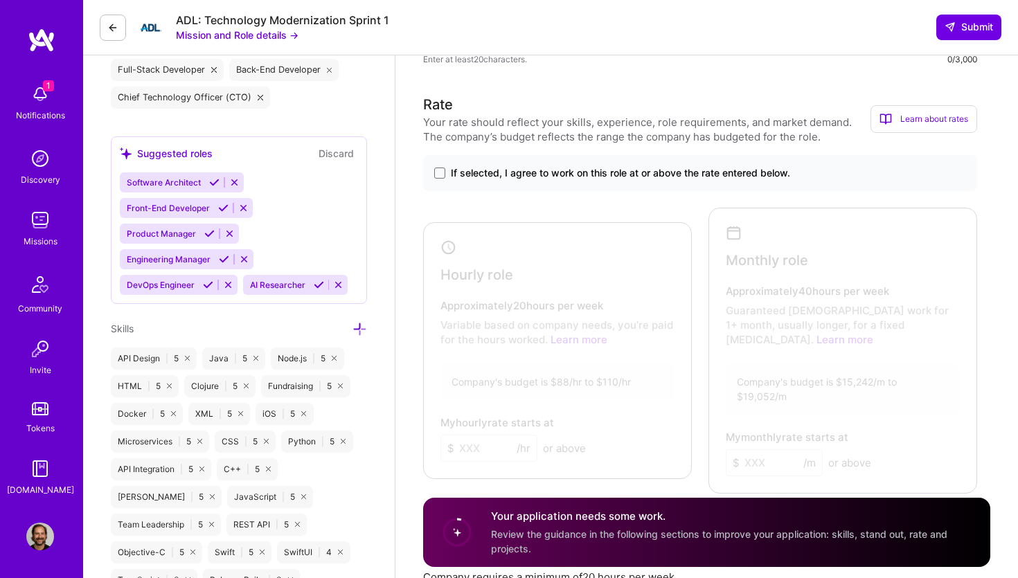
scroll to position [600, 0]
click at [441, 177] on span at bounding box center [439, 172] width 11 height 11
click at [0, 0] on input "If selected, I agree to work on this role at or above the rate entered below." at bounding box center [0, 0] width 0 height 0
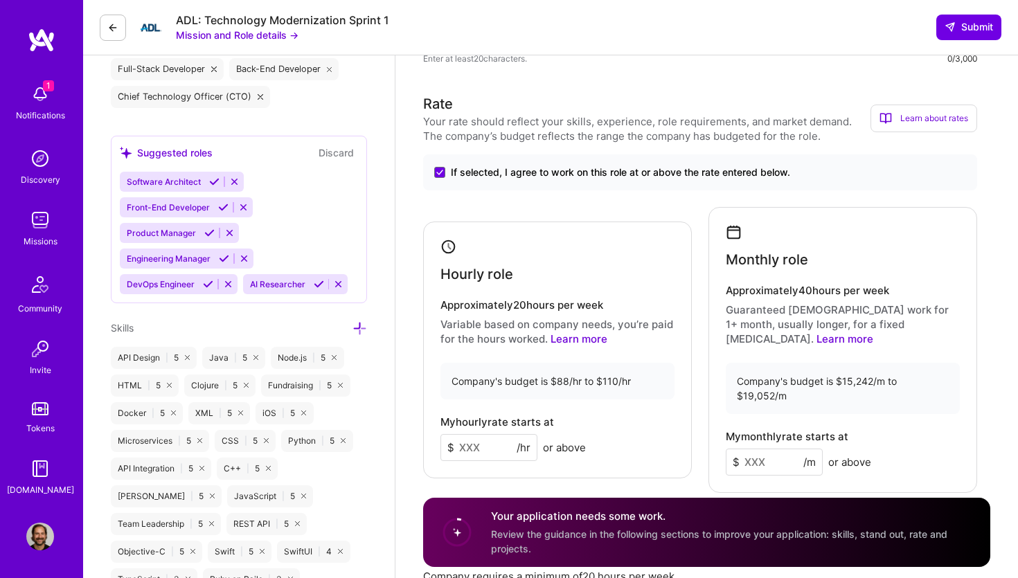
click at [471, 442] on input at bounding box center [488, 447] width 97 height 27
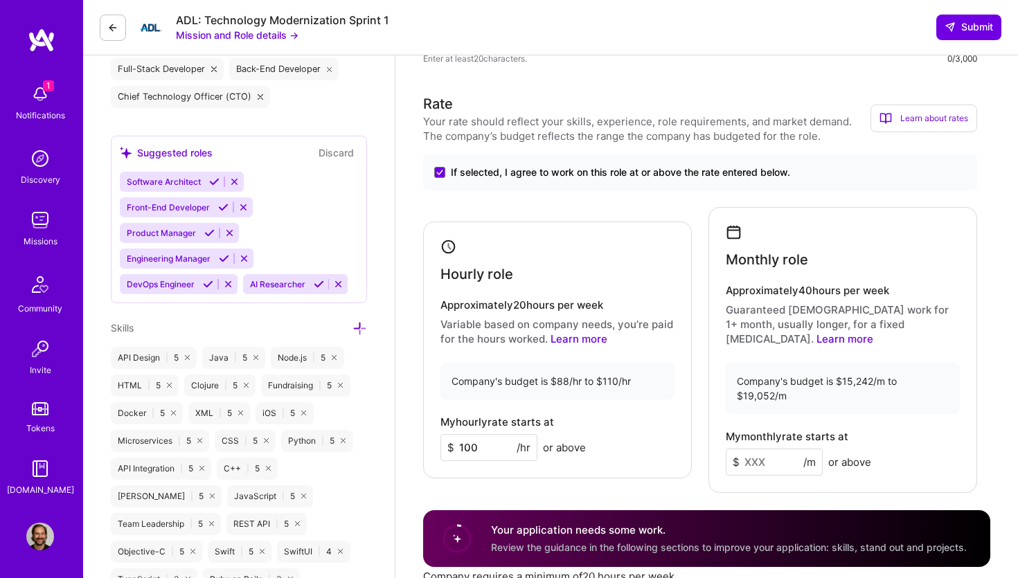
type input "100"
click at [775, 449] on input at bounding box center [774, 462] width 97 height 27
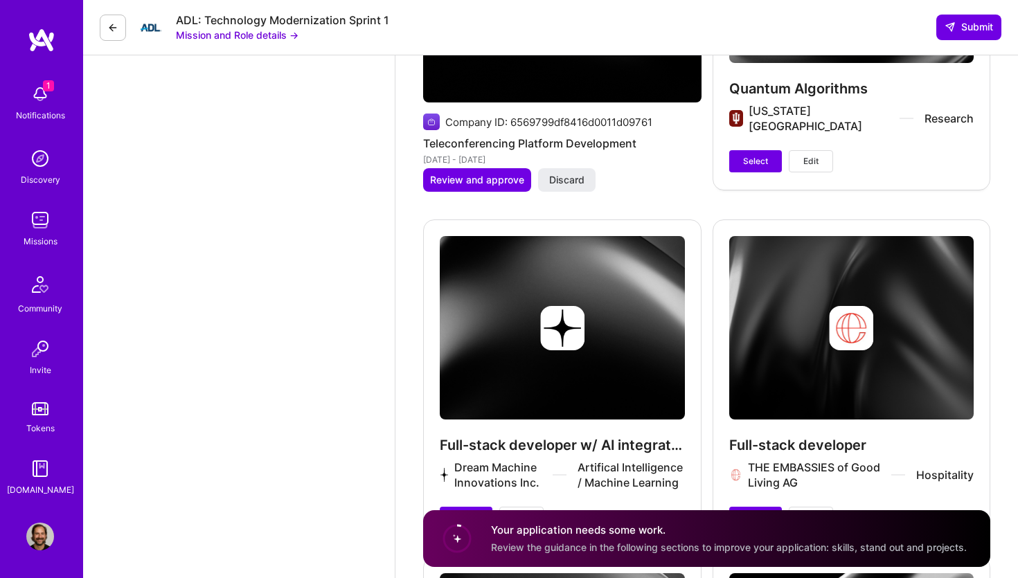
scroll to position [2457, 0]
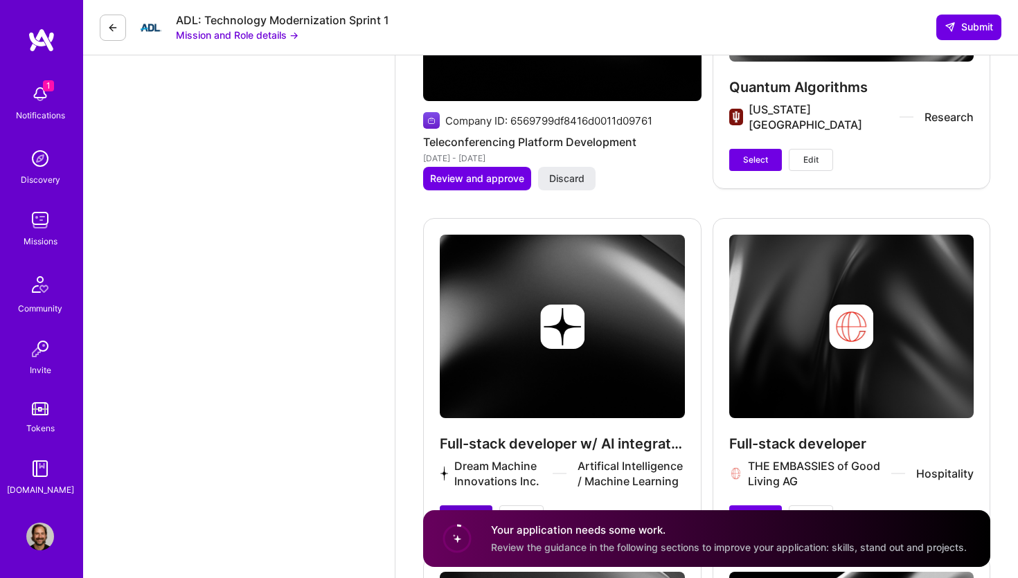
type input "15242"
click at [462, 510] on span "Select" at bounding box center [465, 516] width 25 height 12
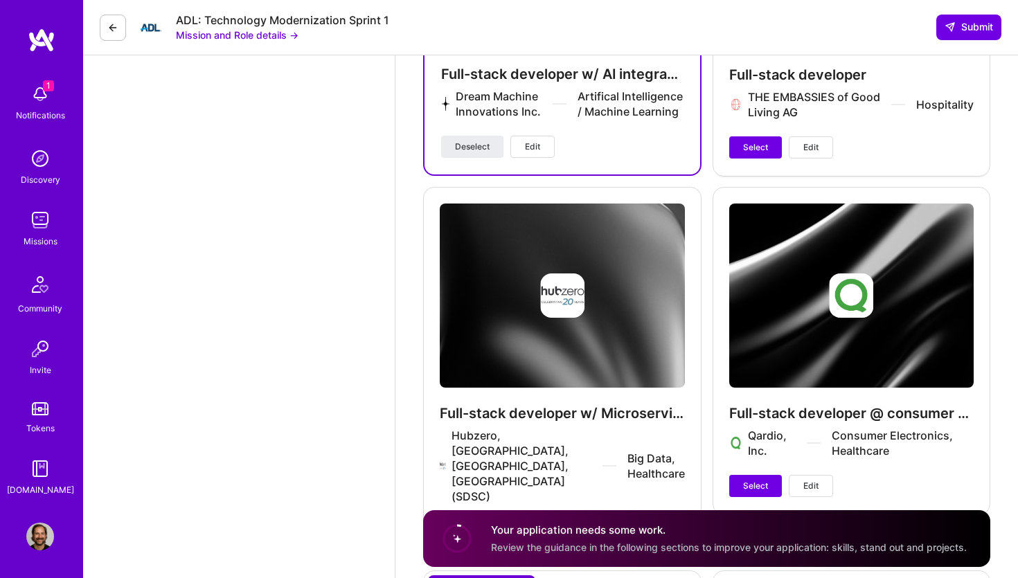
scroll to position [2827, 0]
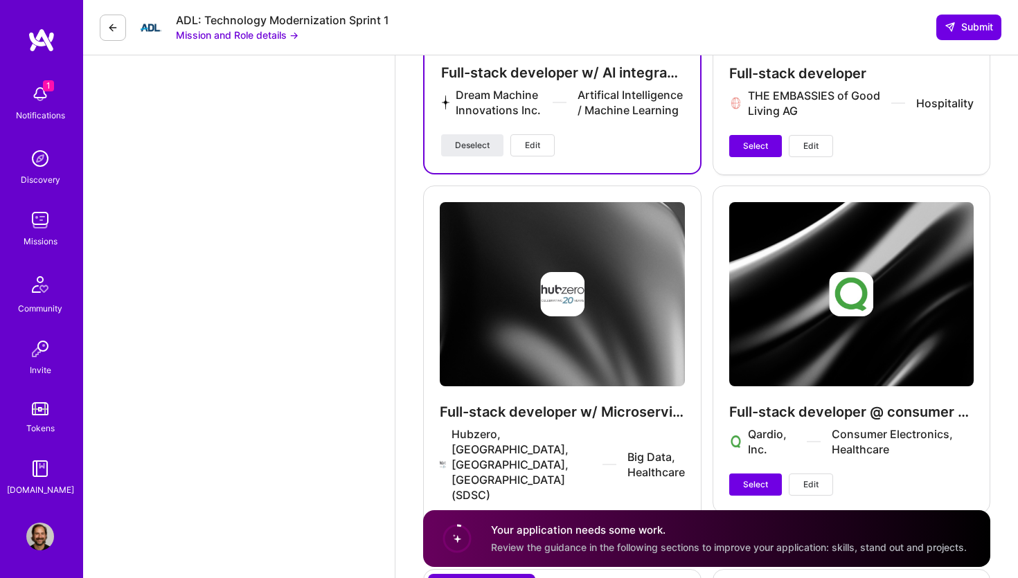
click at [460, 524] on span "Select" at bounding box center [465, 530] width 25 height 12
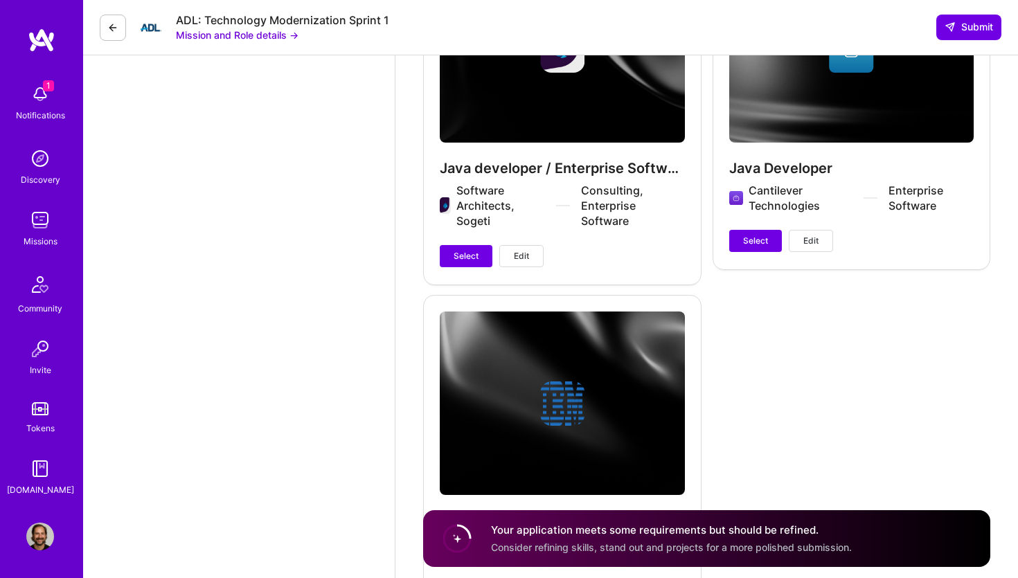
scroll to position [4246, 0]
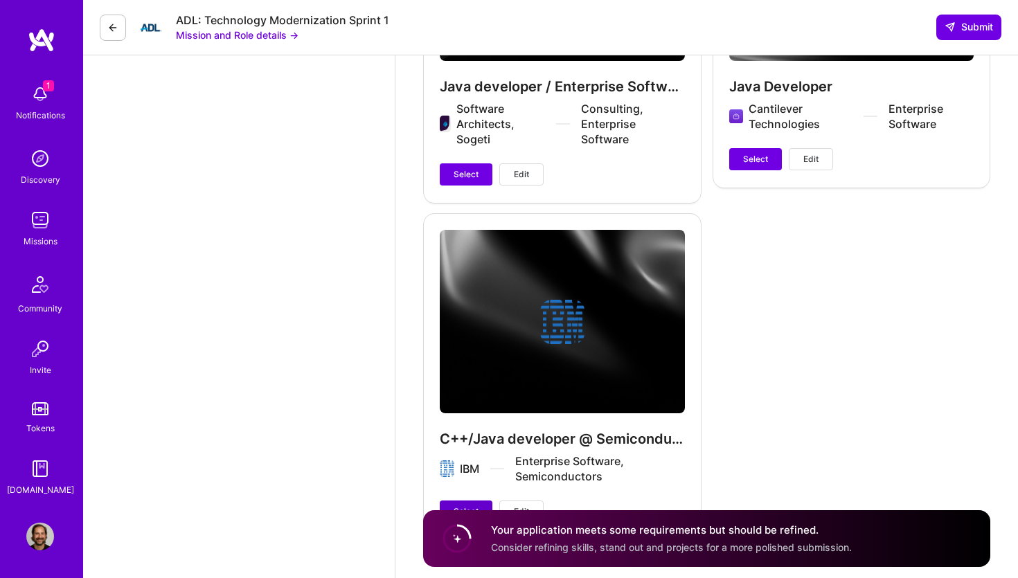
click at [471, 501] on button "Select" at bounding box center [466, 512] width 53 height 22
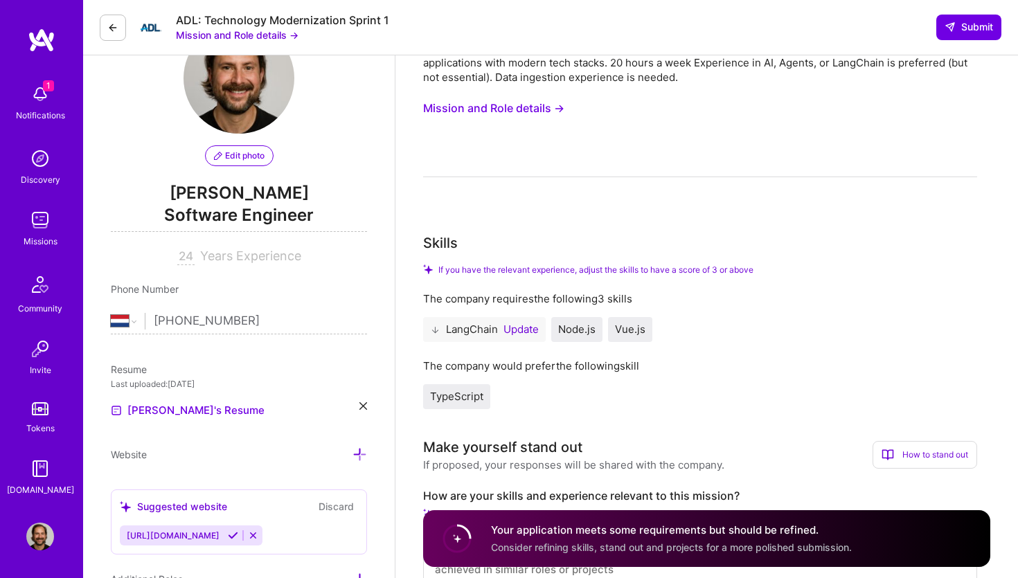
scroll to position [0, 0]
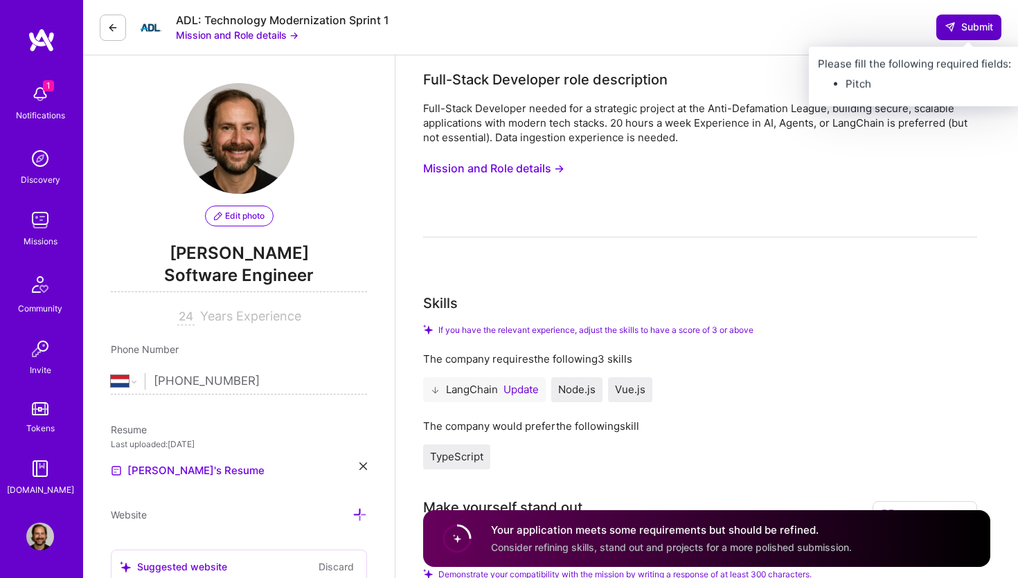
click at [972, 24] on span "Submit" at bounding box center [968, 27] width 48 height 14
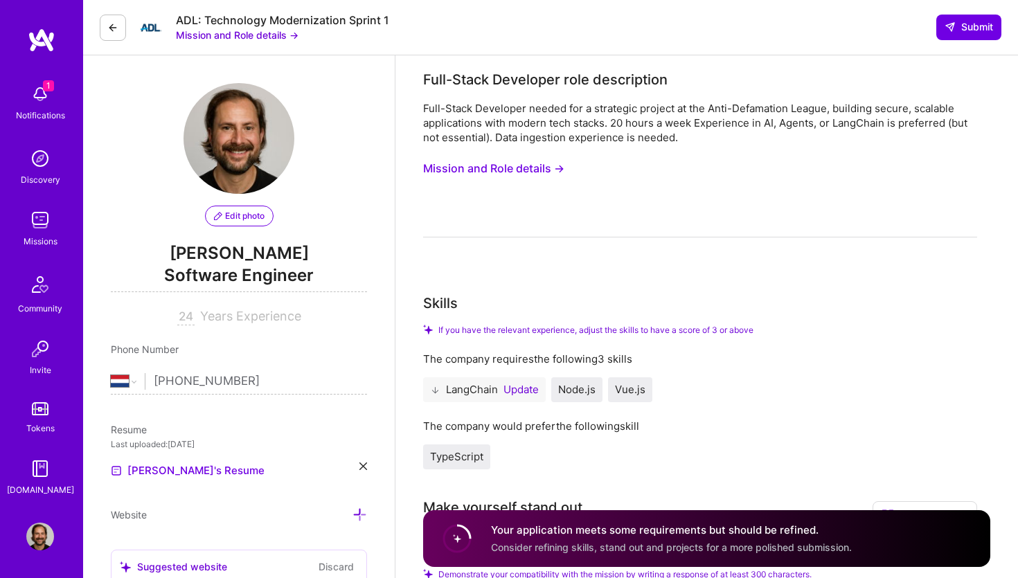
click at [545, 170] on button "Mission and Role details →" at bounding box center [493, 169] width 141 height 26
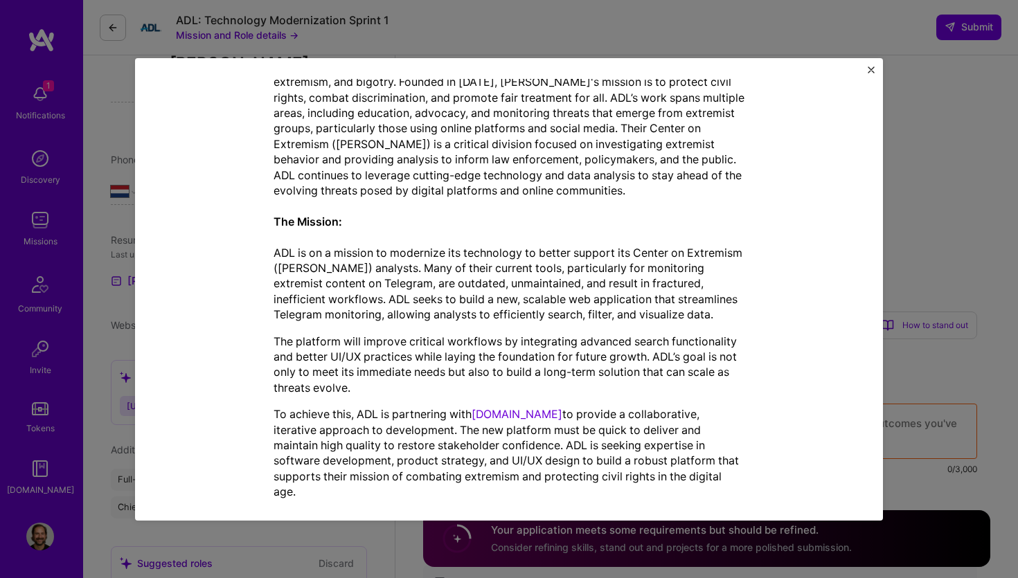
scroll to position [362, 0]
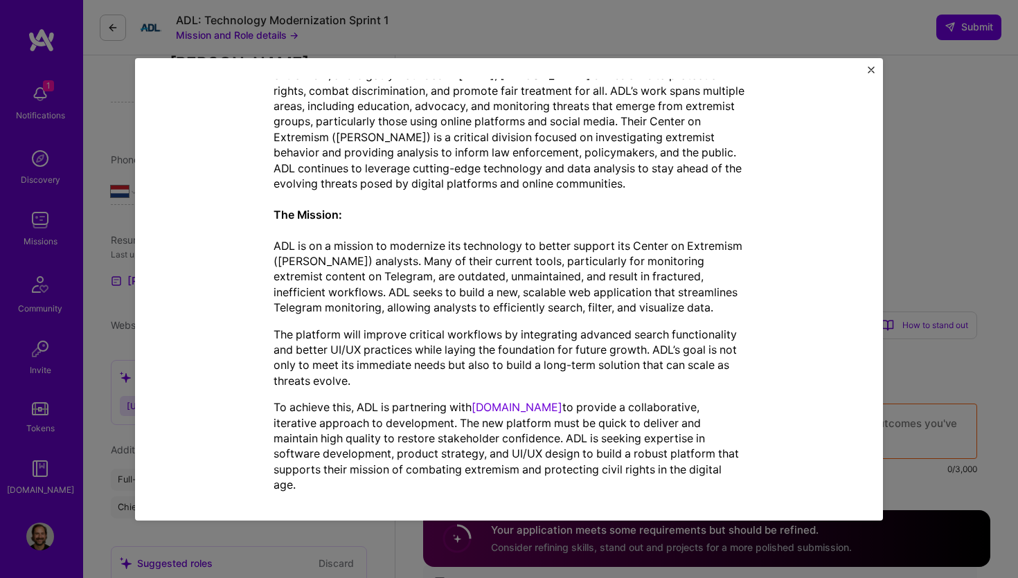
drag, startPoint x: 272, startPoint y: 164, endPoint x: 699, endPoint y: 467, distance: 522.9
click at [699, 467] on div "Mission Description and Role Details Full-Stack Developer role description Full…" at bounding box center [509, 116] width 684 height 776
copy div "Lore-Ipsum Dolorsita cons adipiscinge Sedd-Eiusm Temporinc utlabo etd m aliquae…"
click at [872, 69] on img "Close" at bounding box center [870, 69] width 7 height 7
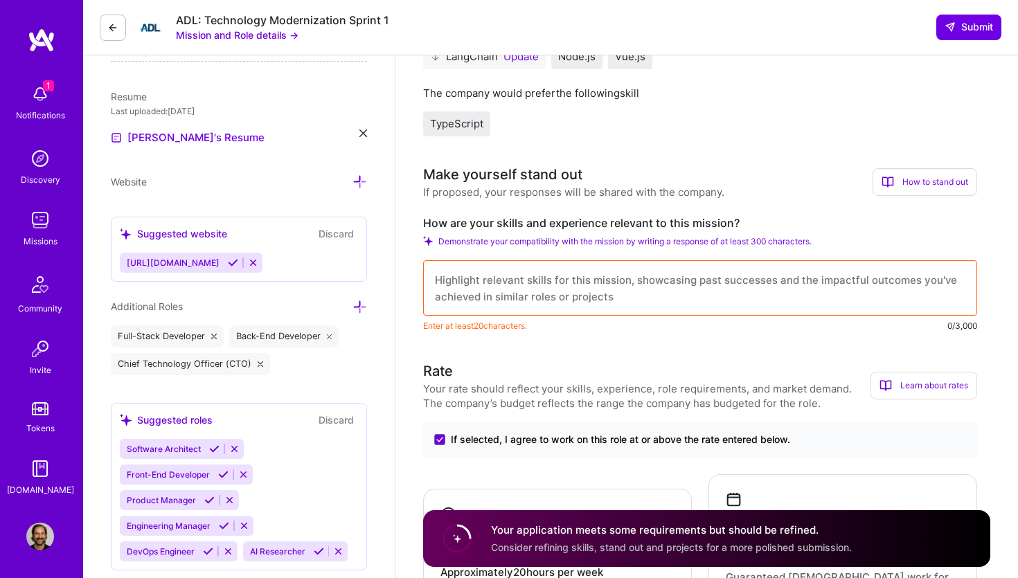
scroll to position [338, 0]
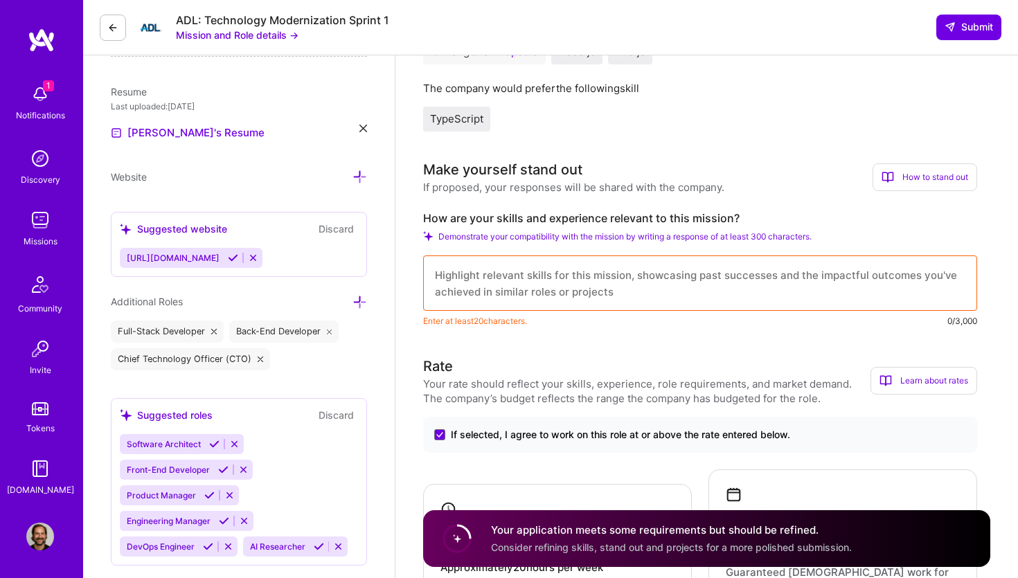
click at [561, 281] on textarea at bounding box center [700, 282] width 554 height 55
paste textarea "I bring extensive experience in building secure, scalable full-stack applicatio…"
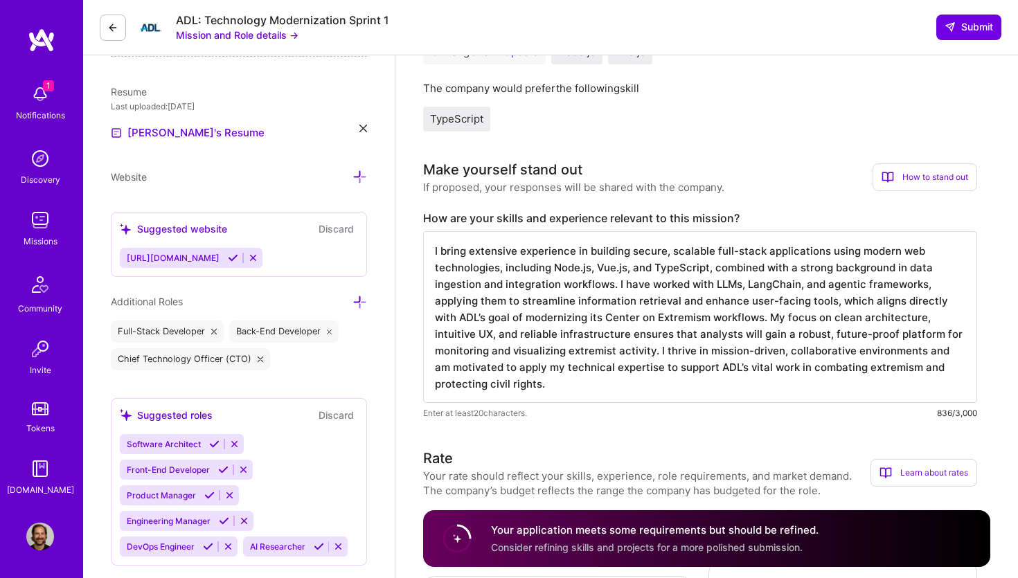
drag, startPoint x: 740, startPoint y: 287, endPoint x: 927, endPoint y: 286, distance: 186.9
click at [927, 286] on textarea "I bring extensive experience in building secure, scalable full-stack applicatio…" at bounding box center [700, 317] width 554 height 172
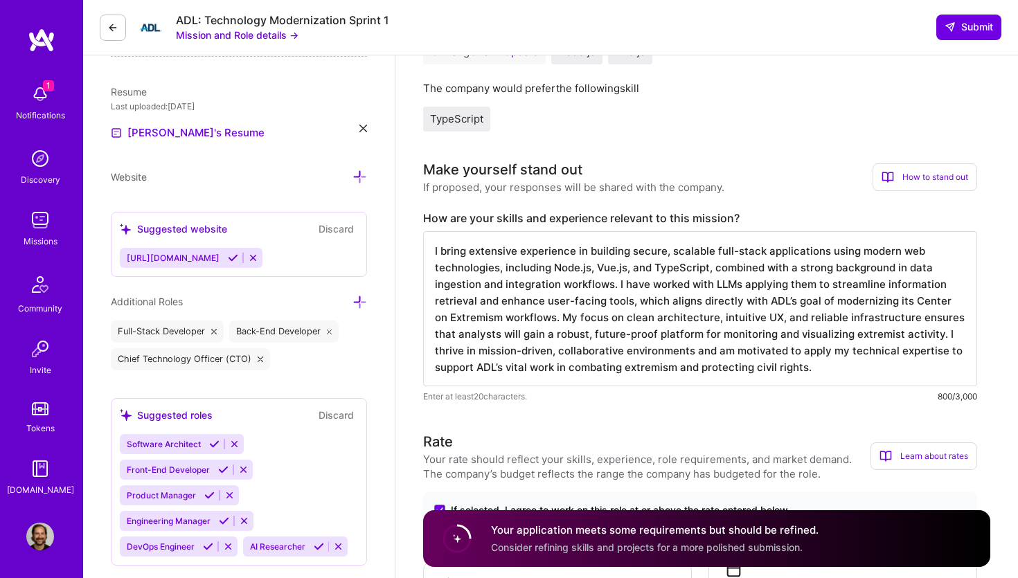
drag, startPoint x: 546, startPoint y: 319, endPoint x: 676, endPoint y: 352, distance: 134.3
click at [676, 352] on textarea "I bring extensive experience in building secure, scalable full-stack applicatio…" at bounding box center [700, 308] width 554 height 155
drag, startPoint x: 629, startPoint y: 304, endPoint x: 542, endPoint y: 320, distance: 88.0
click at [542, 320] on textarea "I bring extensive experience in building secure, scalable full-stack applicatio…" at bounding box center [700, 308] width 554 height 155
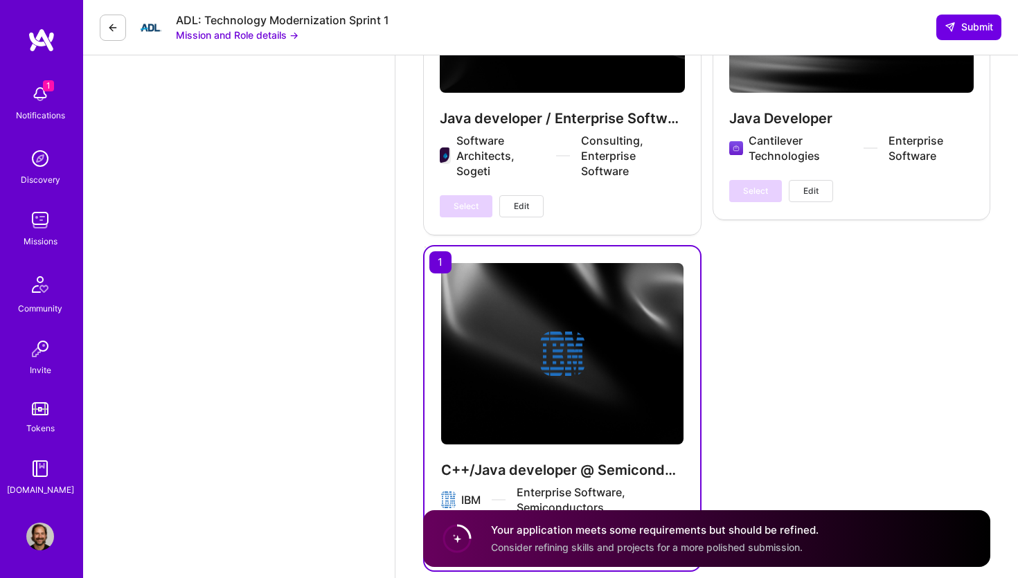
scroll to position [4324, 0]
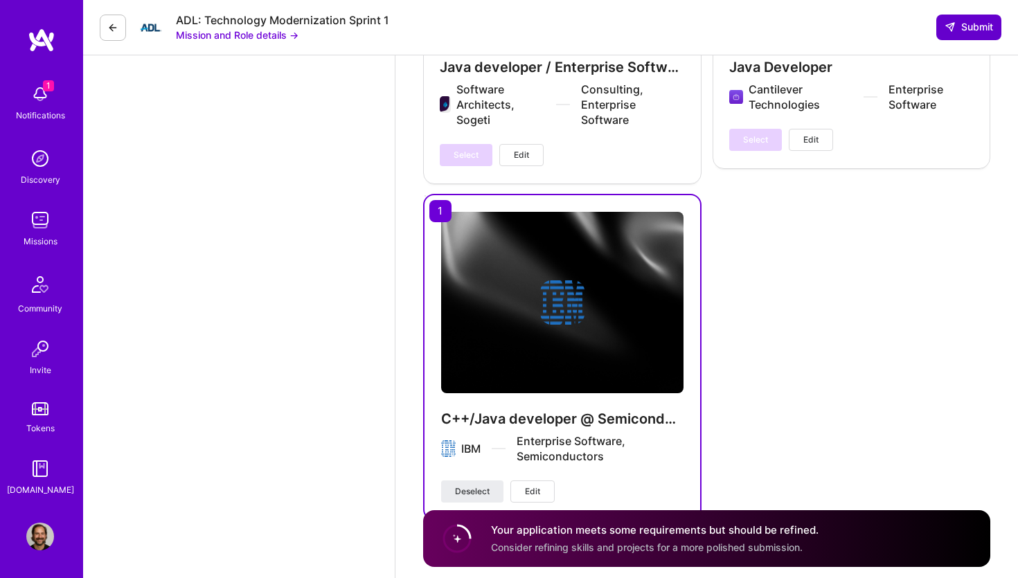
type textarea "I bring extensive experience in building secure, scalable full-stack applicatio…"
click at [972, 29] on span "Submit" at bounding box center [968, 27] width 48 height 14
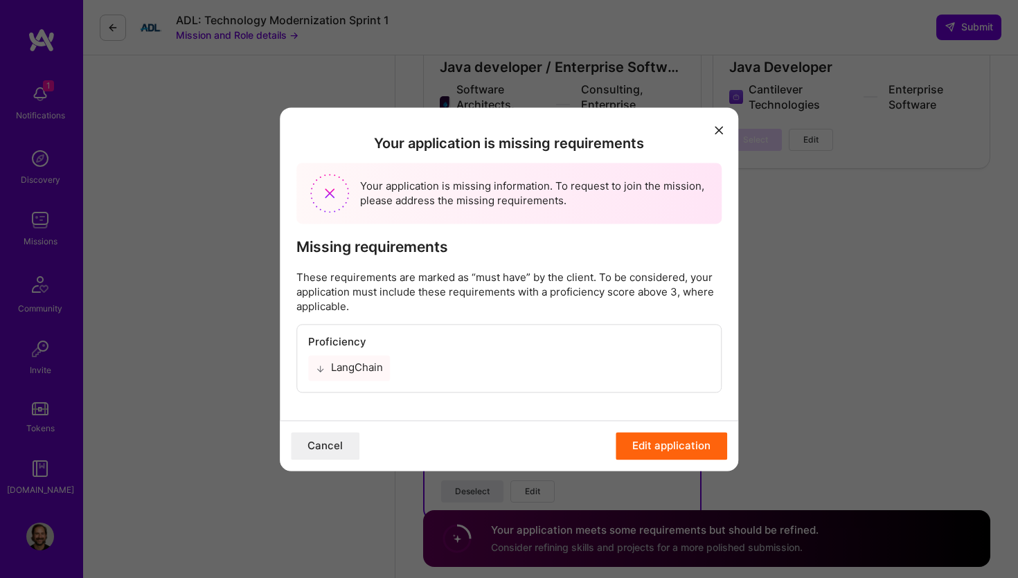
click at [717, 126] on button "modal" at bounding box center [718, 129] width 17 height 23
